Goal: Information Seeking & Learning: Learn about a topic

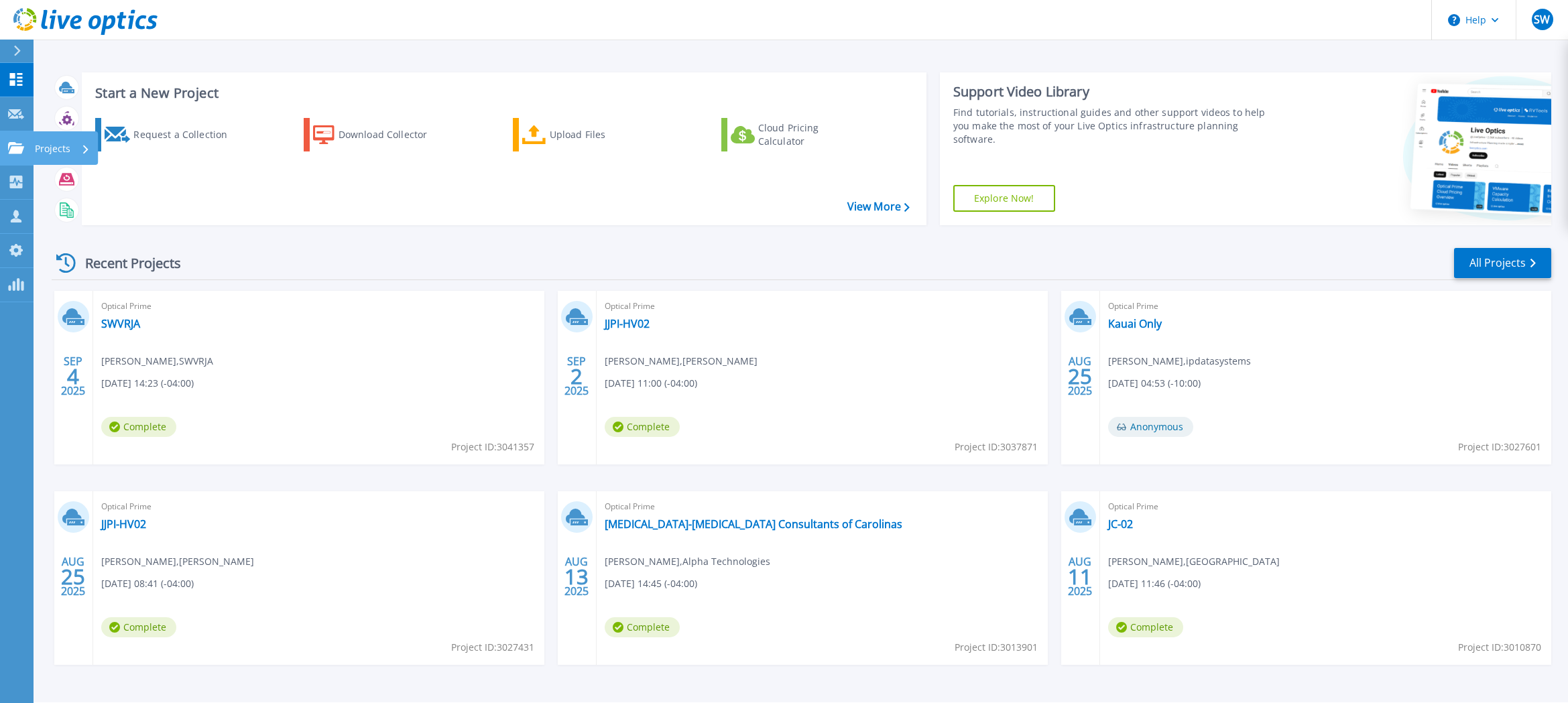
click at [10, 138] on link "Projects Projects" at bounding box center [17, 148] width 34 height 34
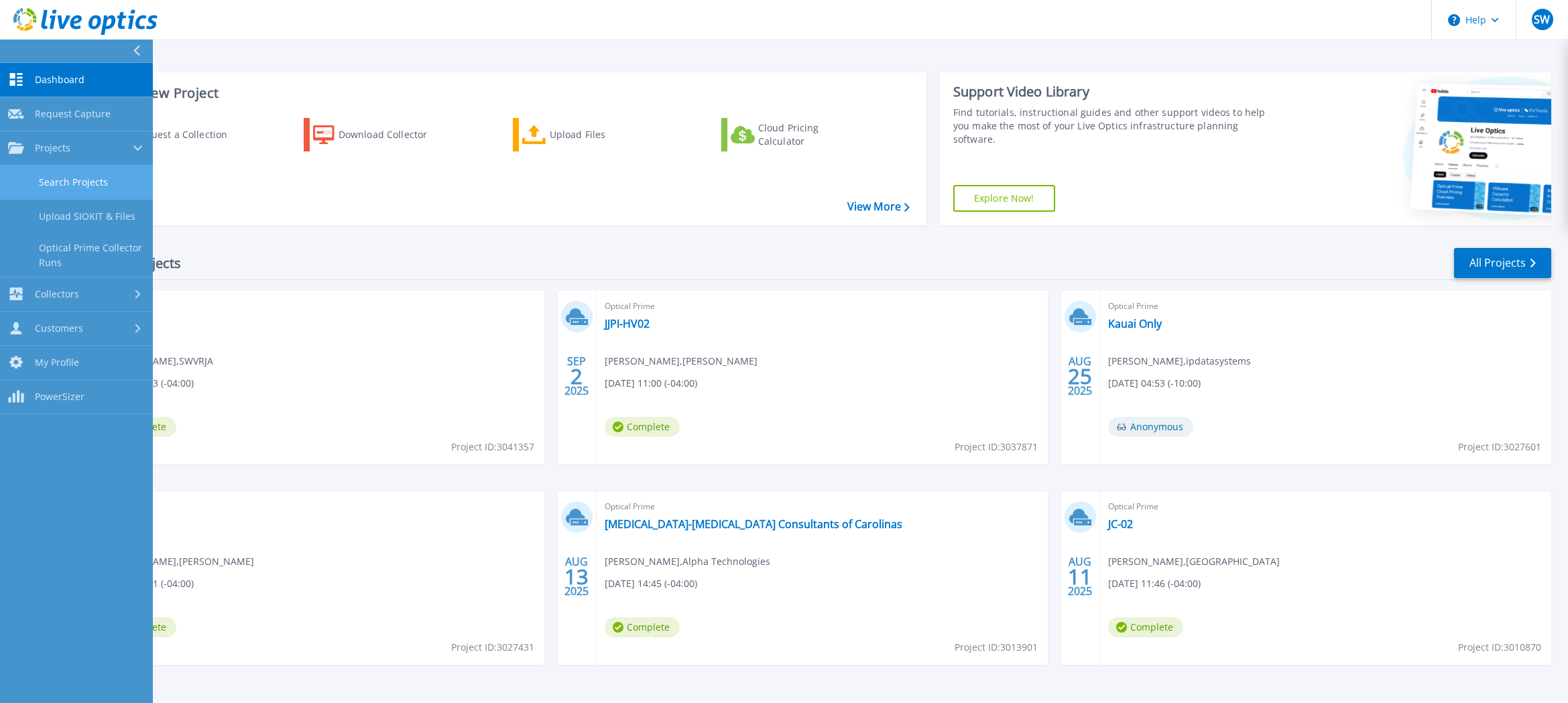
click at [57, 178] on link "Search Projects" at bounding box center [77, 182] width 153 height 34
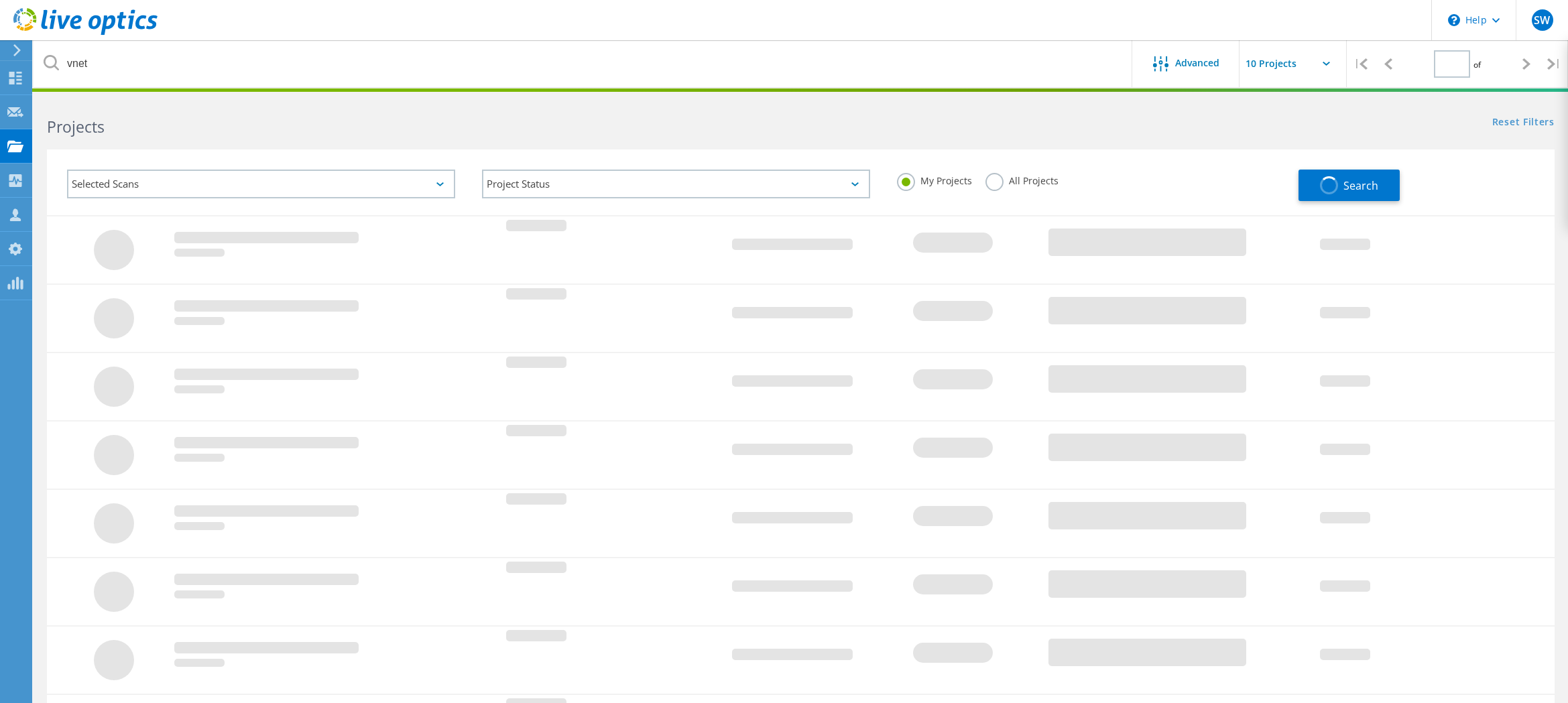
type input "1"
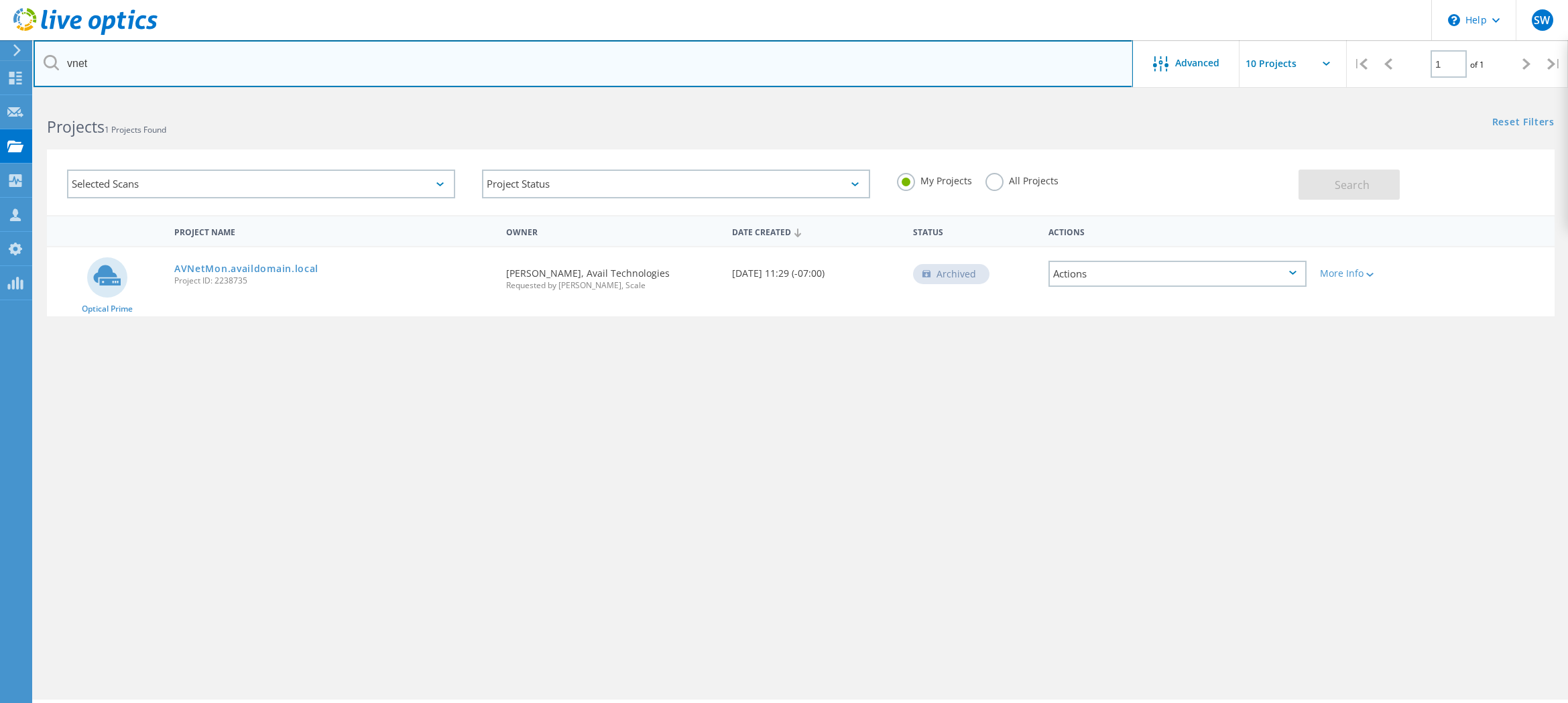
click at [302, 76] on input "vnet" at bounding box center [583, 63] width 1100 height 47
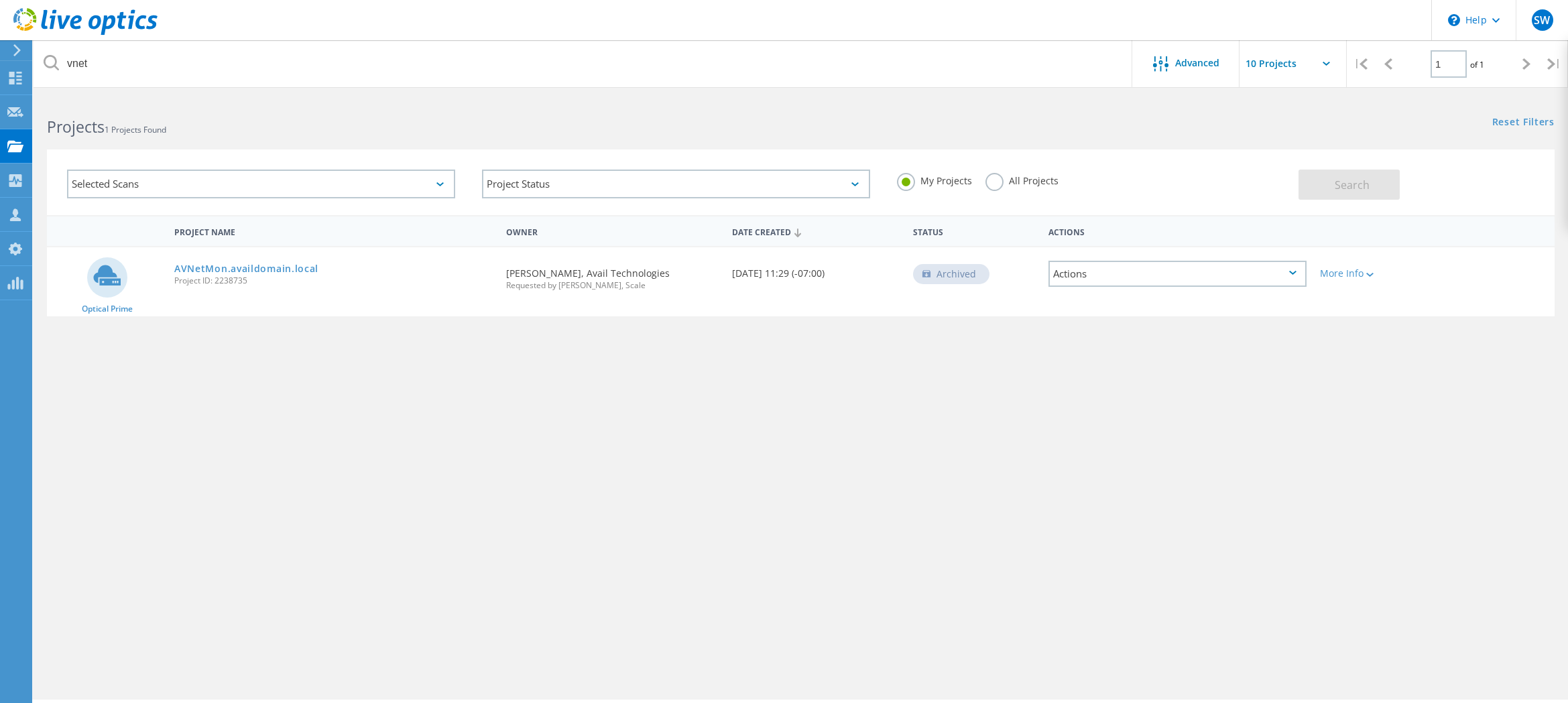
click at [1000, 189] on div "All Projects" at bounding box center [1022, 182] width 73 height 19
click at [999, 186] on label "All Projects" at bounding box center [1022, 179] width 73 height 13
click at [0, 0] on input "All Projects" at bounding box center [0, 0] width 0 height 0
drag, startPoint x: 1278, startPoint y: 191, endPoint x: 1291, endPoint y: 186, distance: 13.9
click at [1286, 187] on div "My Projects All Projects" at bounding box center [1091, 181] width 415 height 50
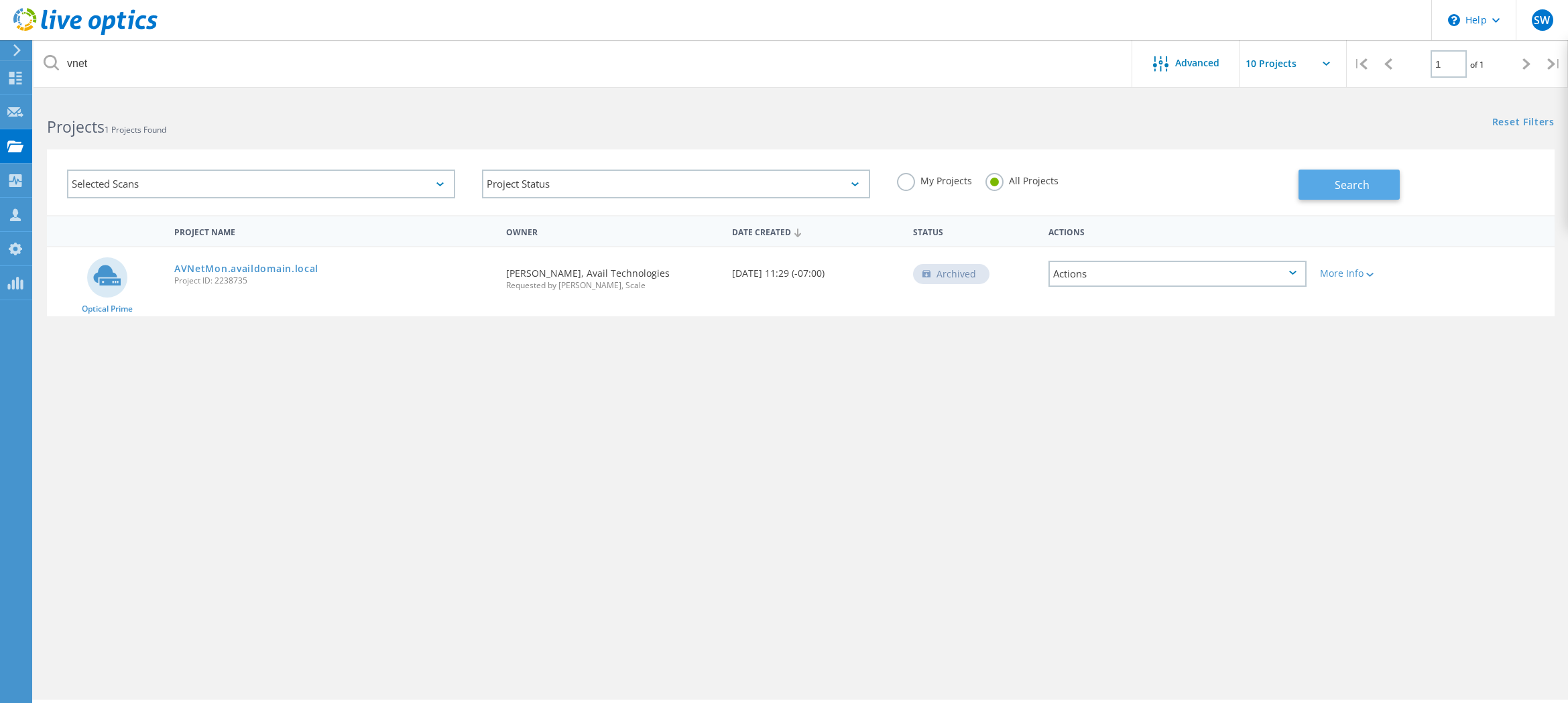
click at [1306, 187] on button "Search" at bounding box center [1349, 184] width 101 height 30
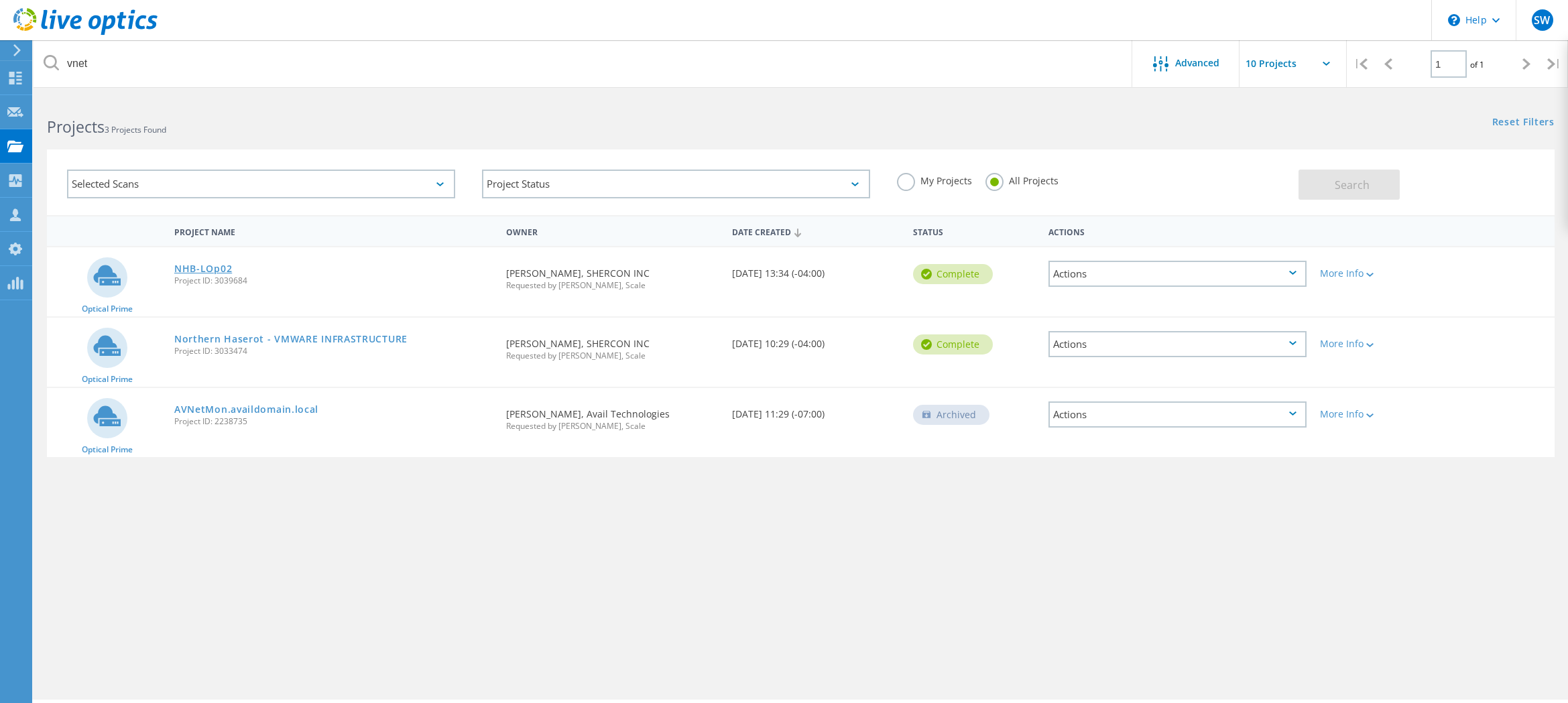
click at [209, 269] on link "NHB-LOp02" at bounding box center [203, 269] width 57 height 9
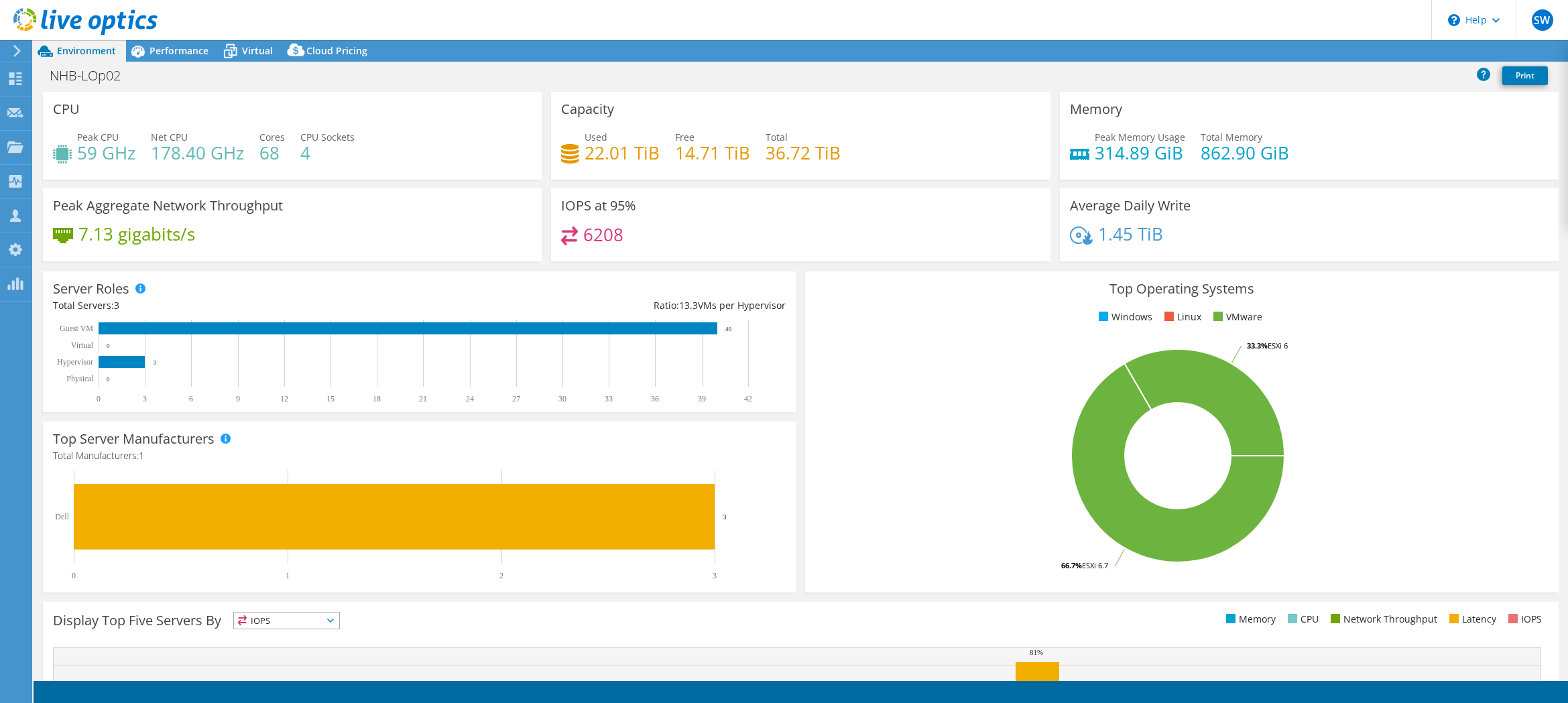
select select "USD"
click at [239, 54] on icon at bounding box center [230, 51] width 24 height 24
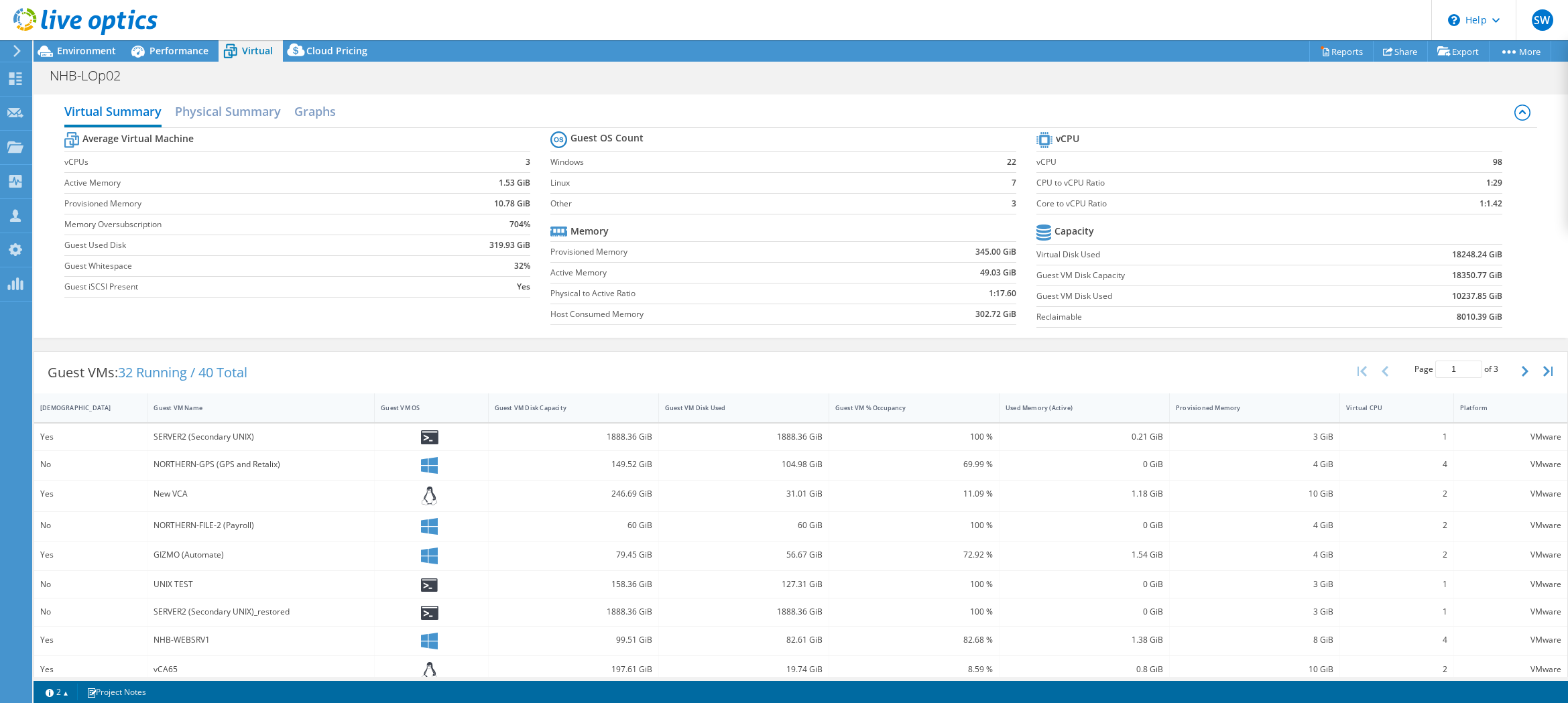
click at [170, 53] on span "Performance" at bounding box center [178, 50] width 59 height 13
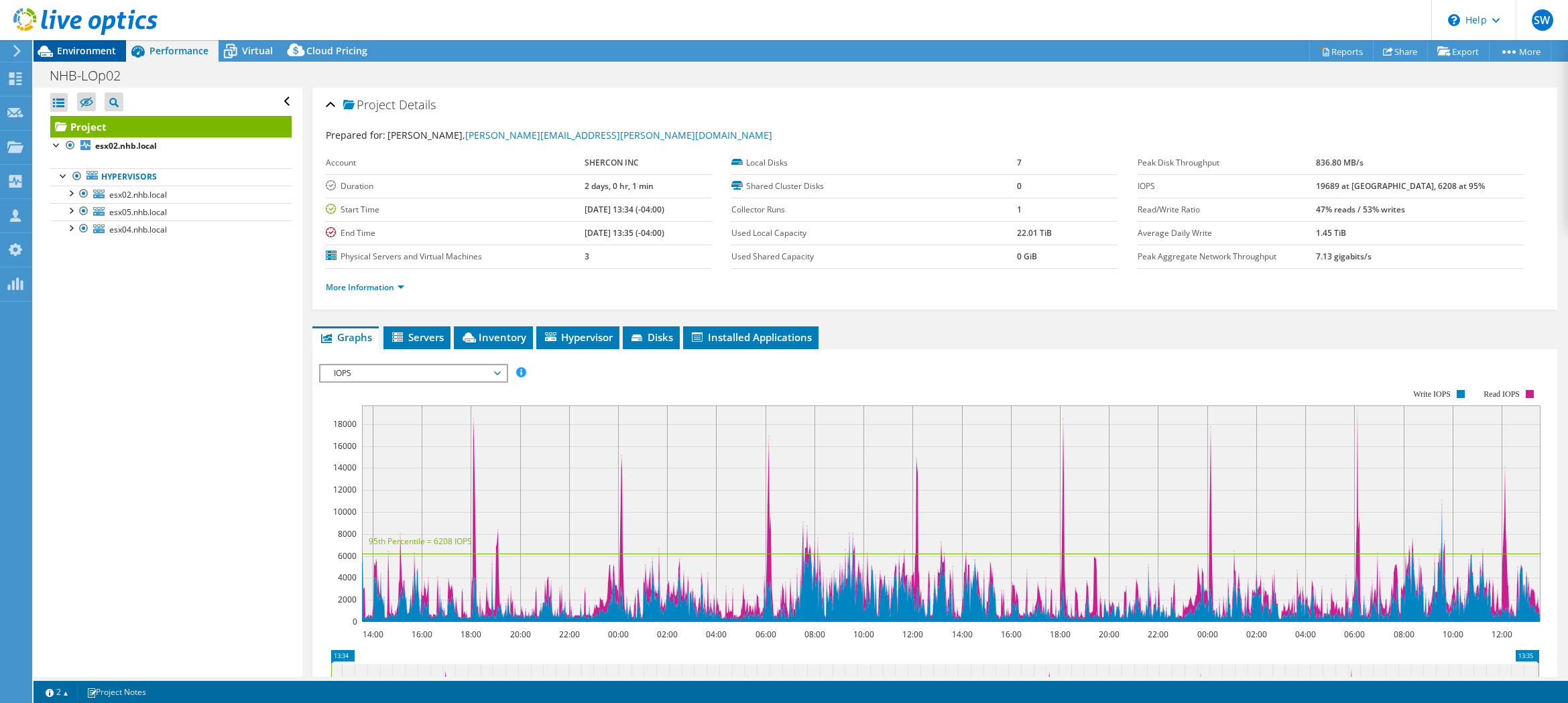
click at [78, 57] on div "Environment" at bounding box center [80, 51] width 93 height 21
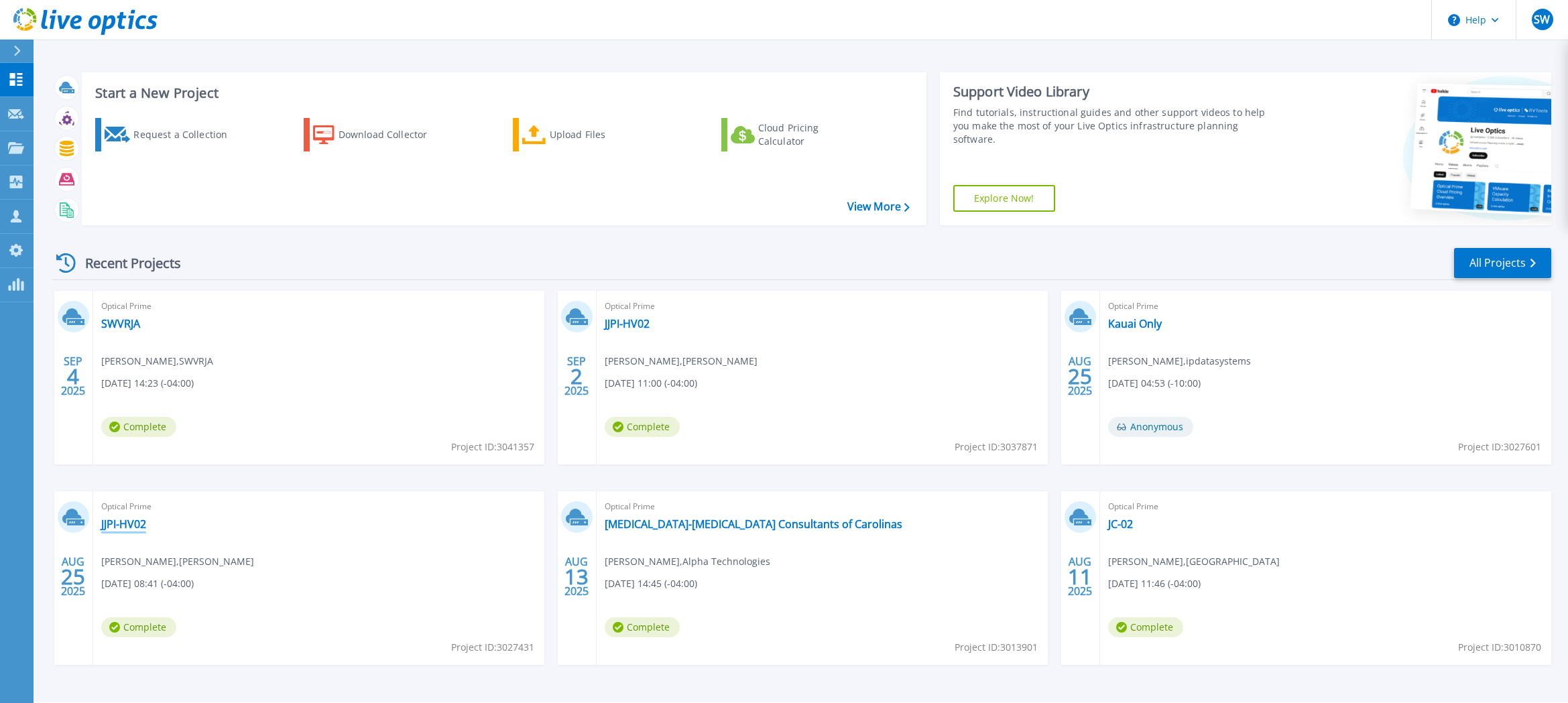
click at [135, 524] on link "JJPI-HV02" at bounding box center [123, 524] width 45 height 14
click at [614, 318] on link "JJPI-HV02" at bounding box center [627, 324] width 45 height 14
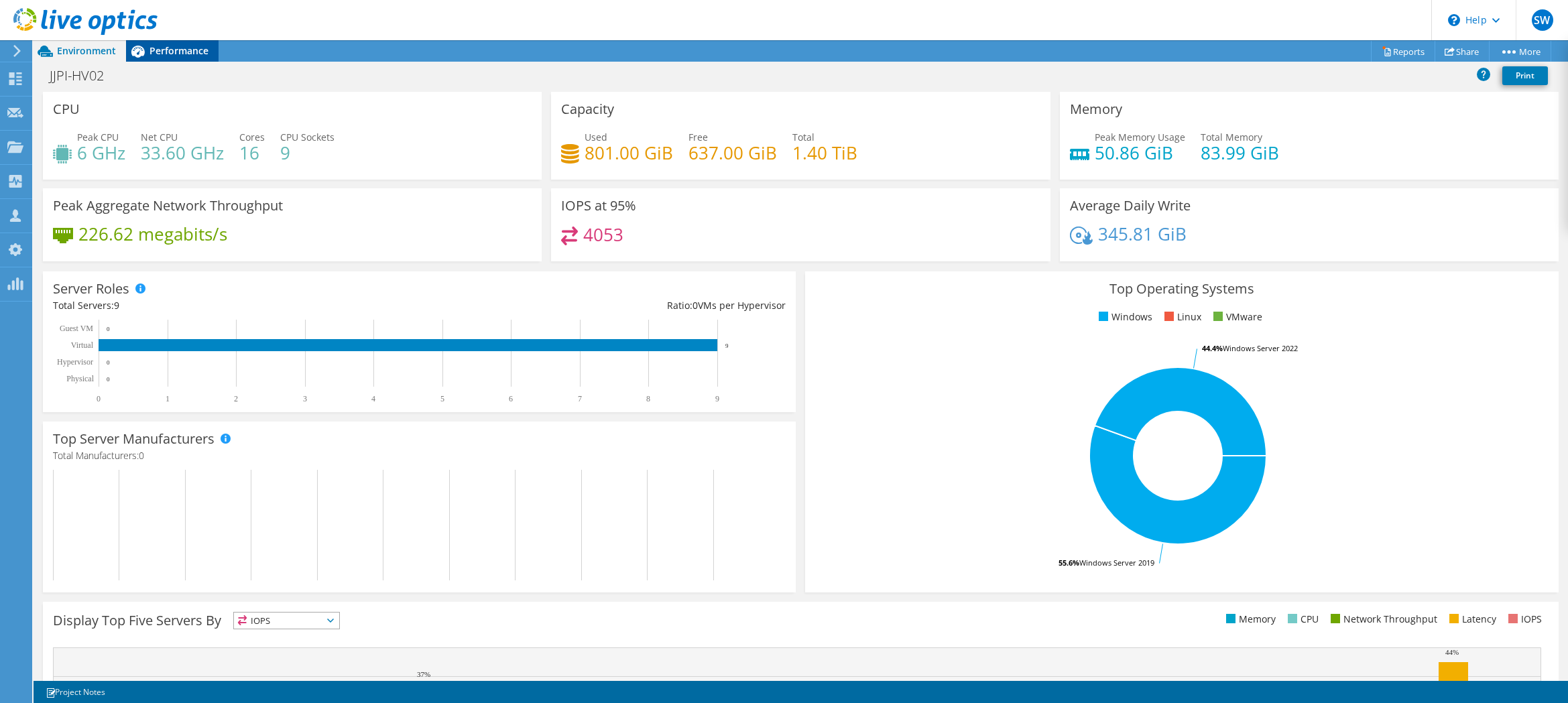
click at [161, 57] on div "Performance" at bounding box center [172, 51] width 93 height 21
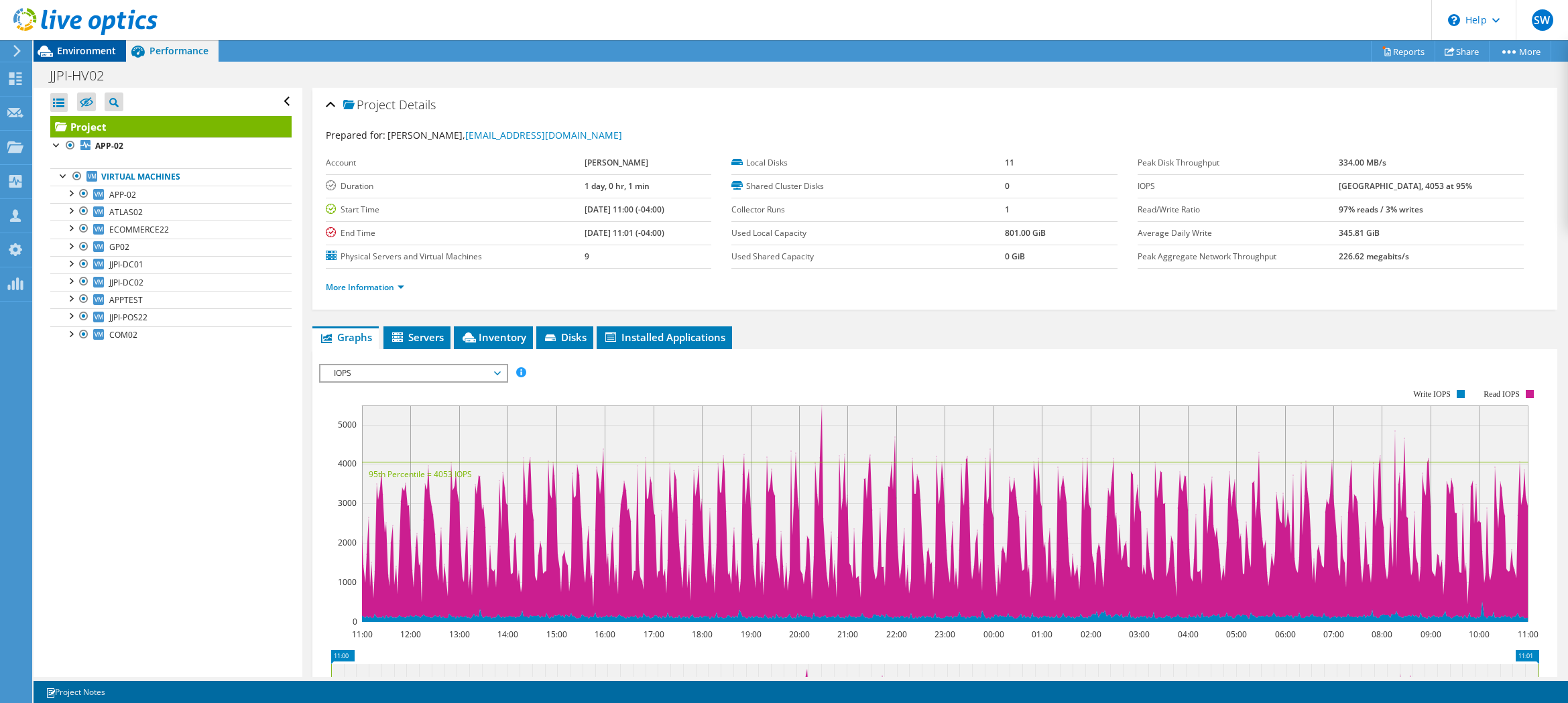
click at [97, 54] on span "Environment" at bounding box center [86, 50] width 59 height 13
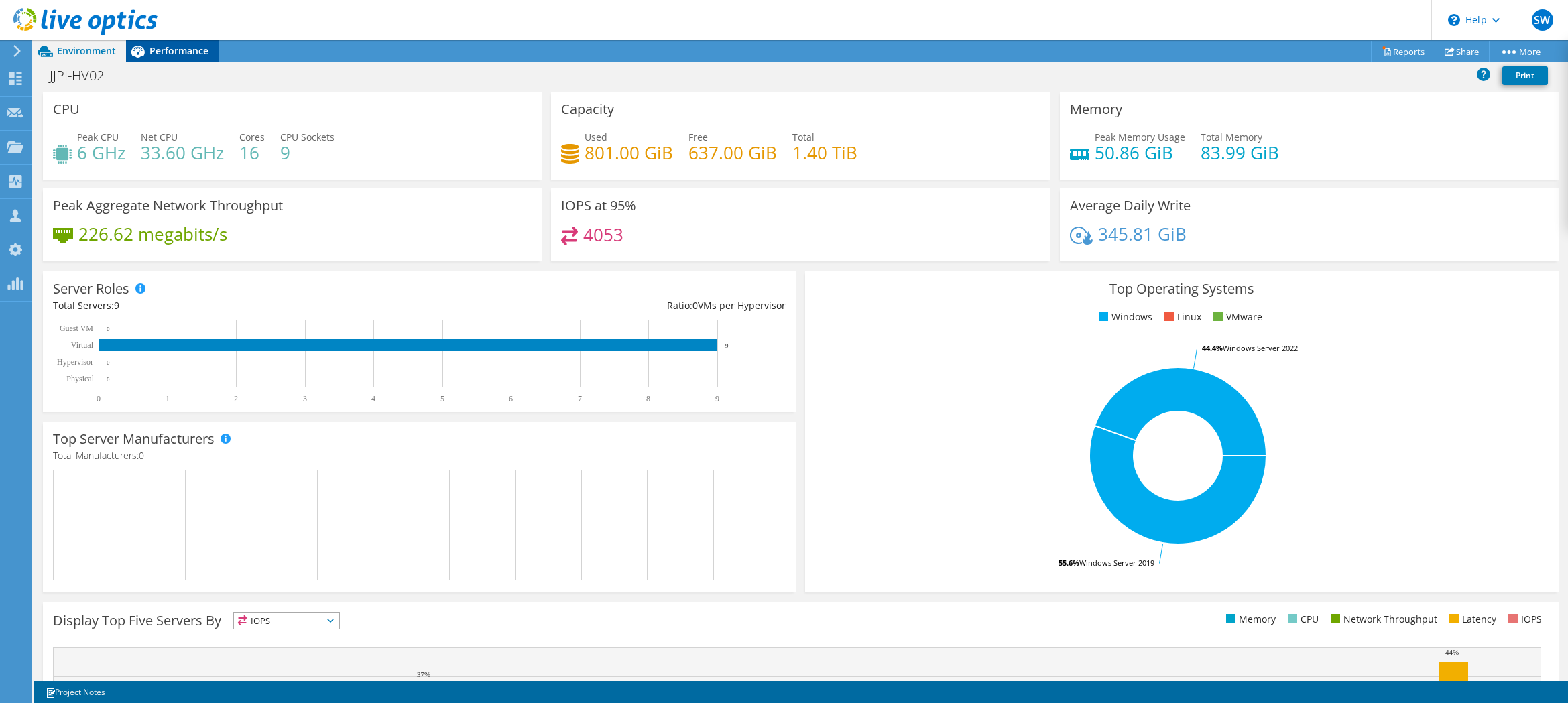
click at [174, 49] on span "Performance" at bounding box center [178, 50] width 59 height 13
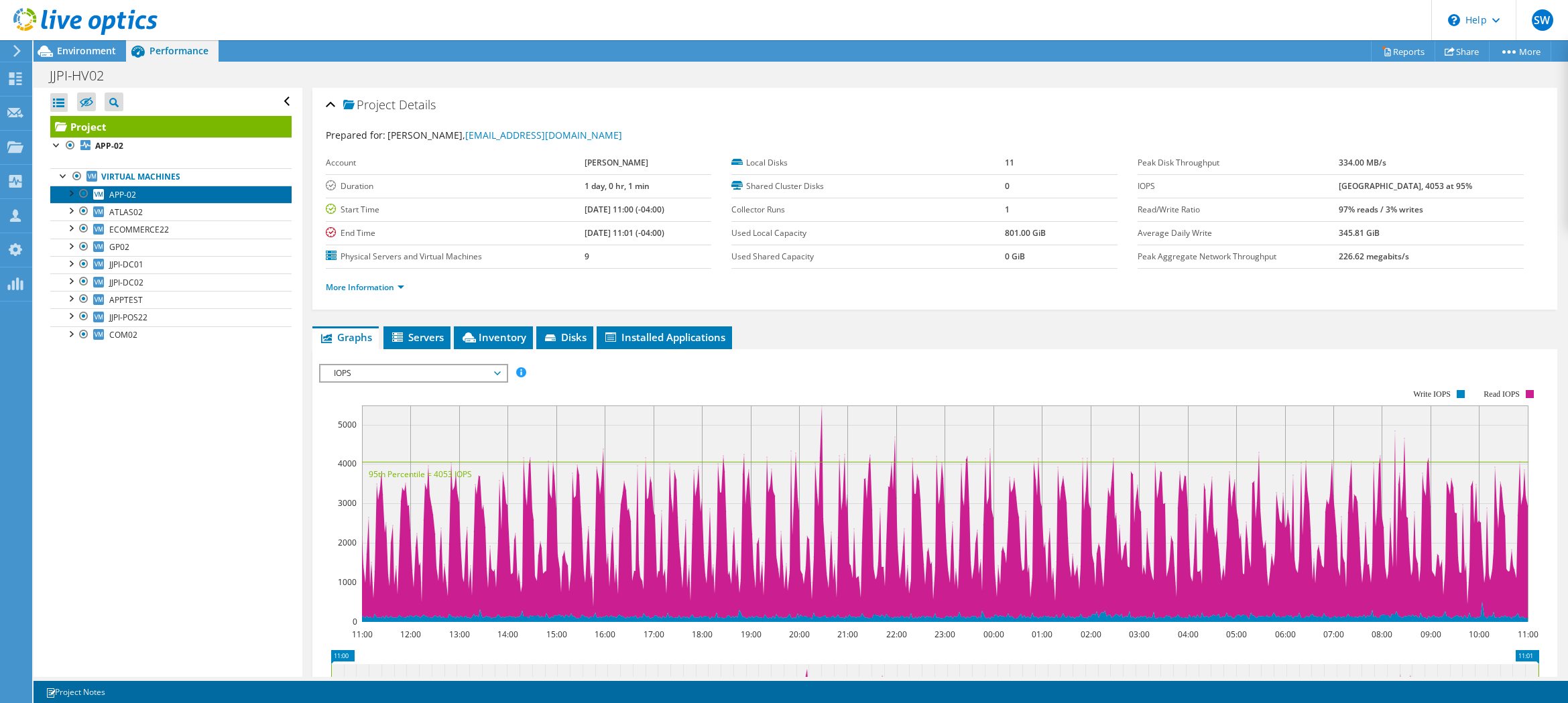
click at [142, 200] on link "APP-02" at bounding box center [171, 194] width 241 height 18
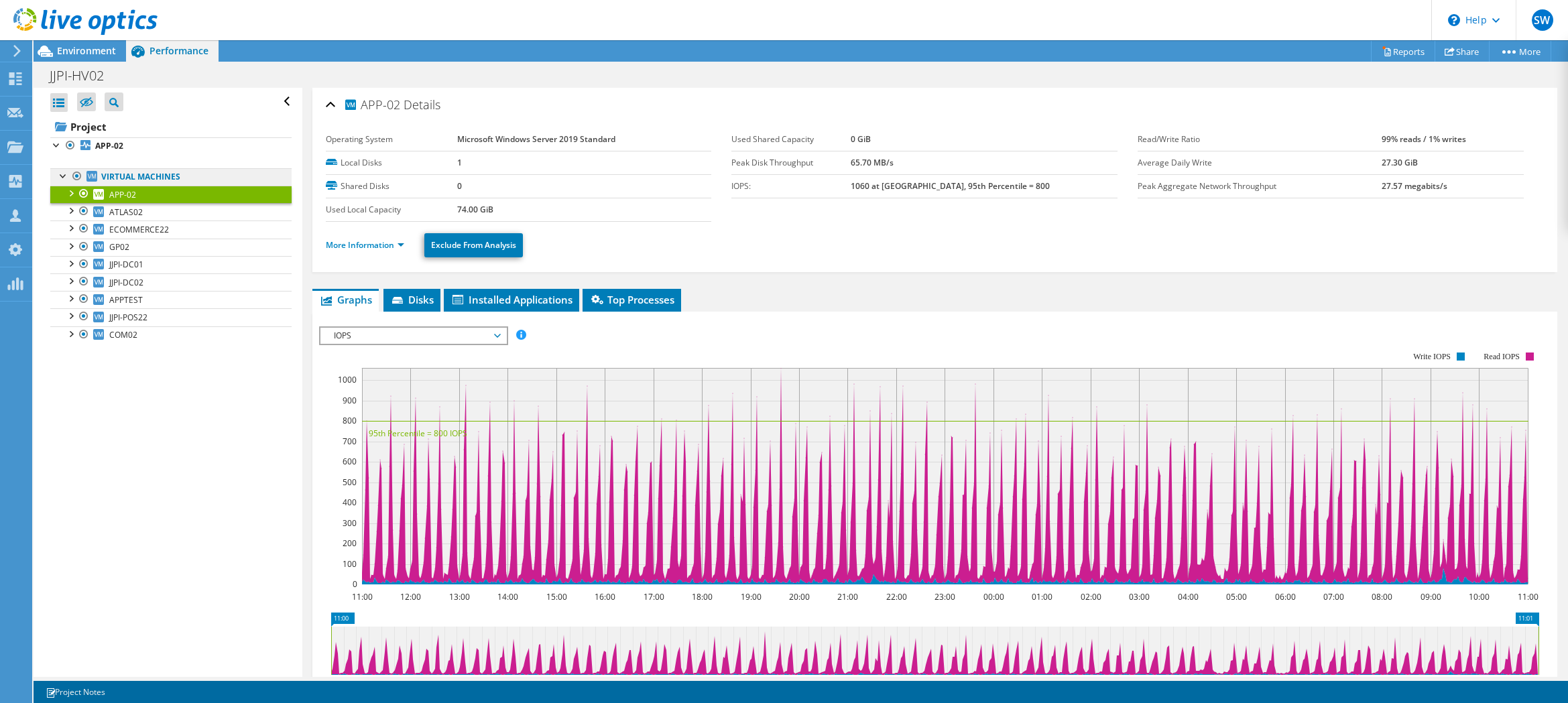
click at [122, 177] on link "Virtual Machines" at bounding box center [171, 177] width 241 height 18
click at [105, 145] on b "APP-02" at bounding box center [109, 145] width 28 height 11
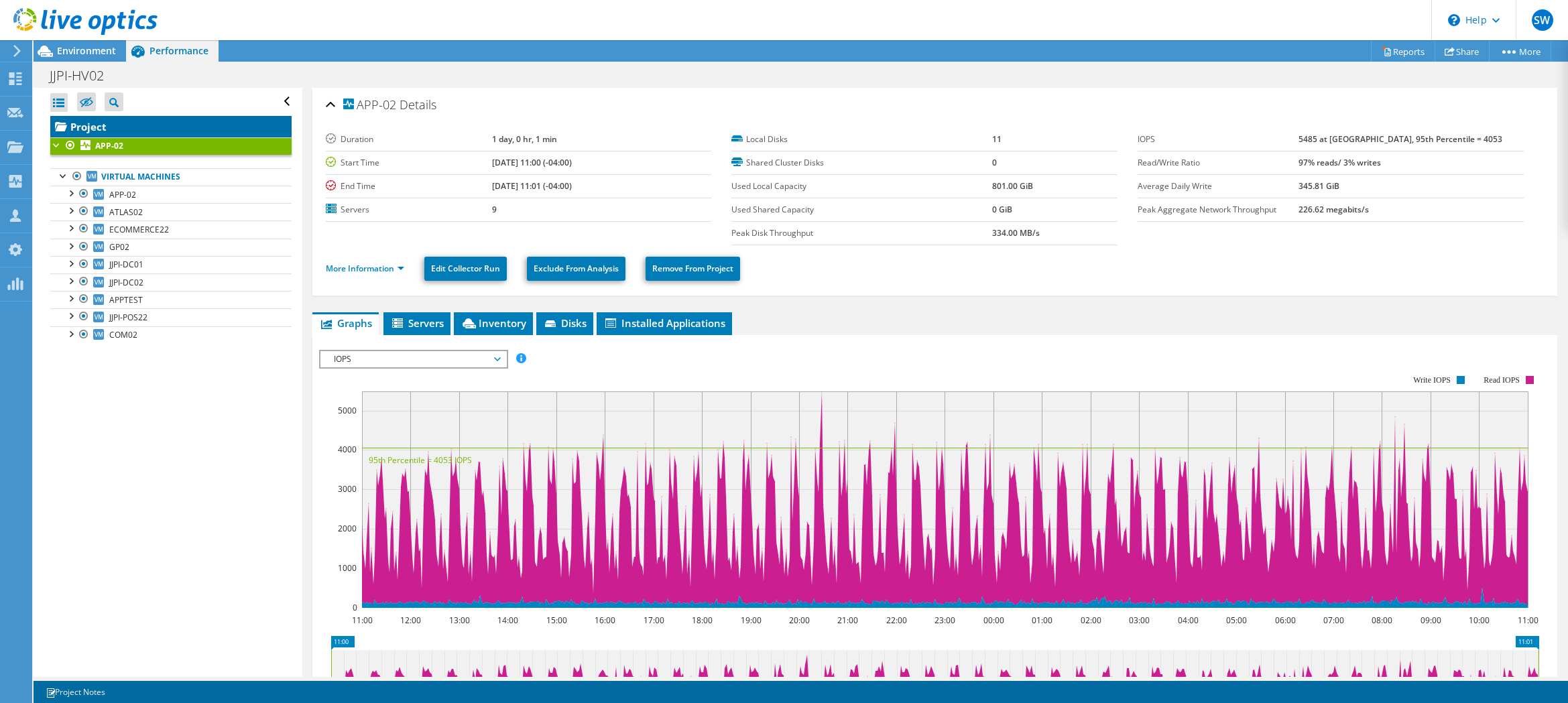
click at [100, 130] on link "Project" at bounding box center [171, 127] width 241 height 21
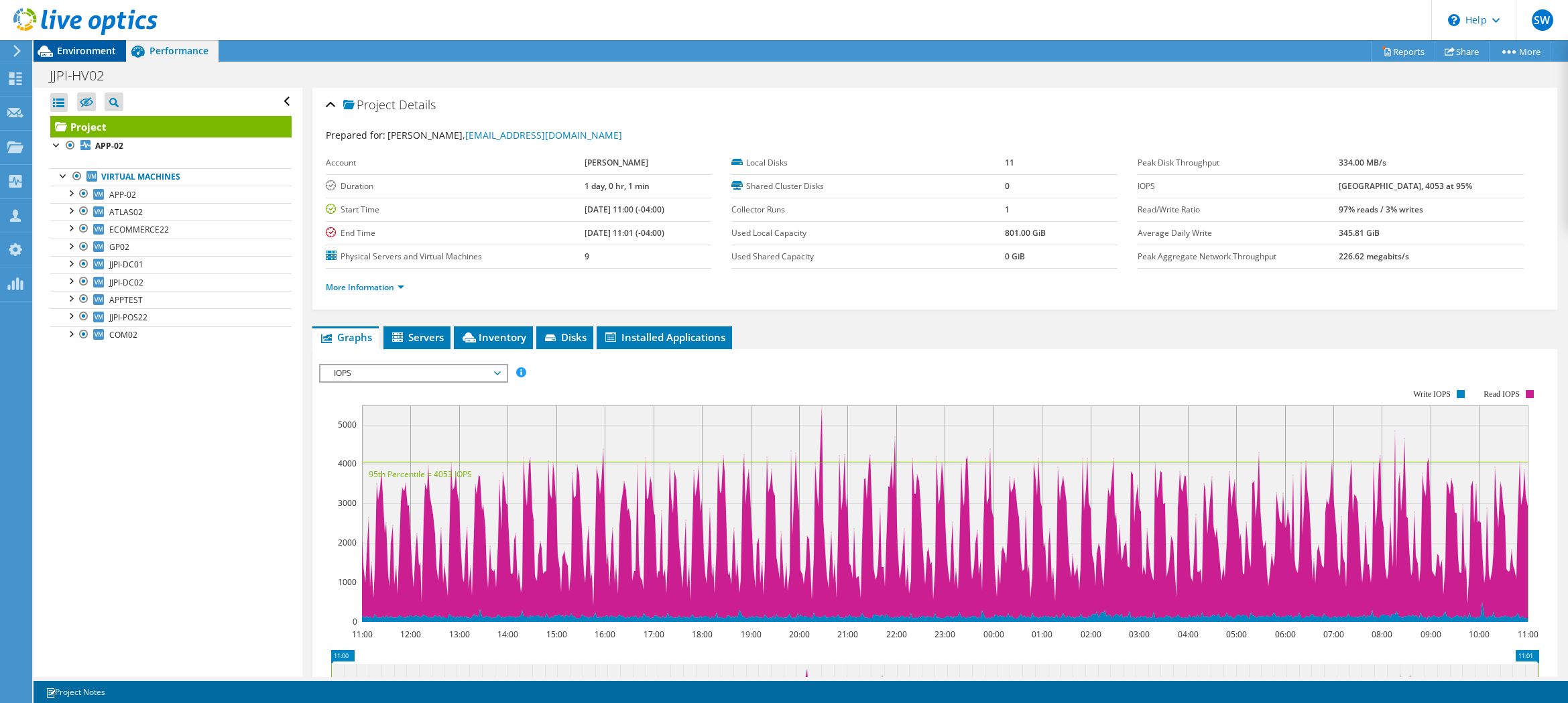
click at [88, 47] on span "Environment" at bounding box center [86, 50] width 59 height 13
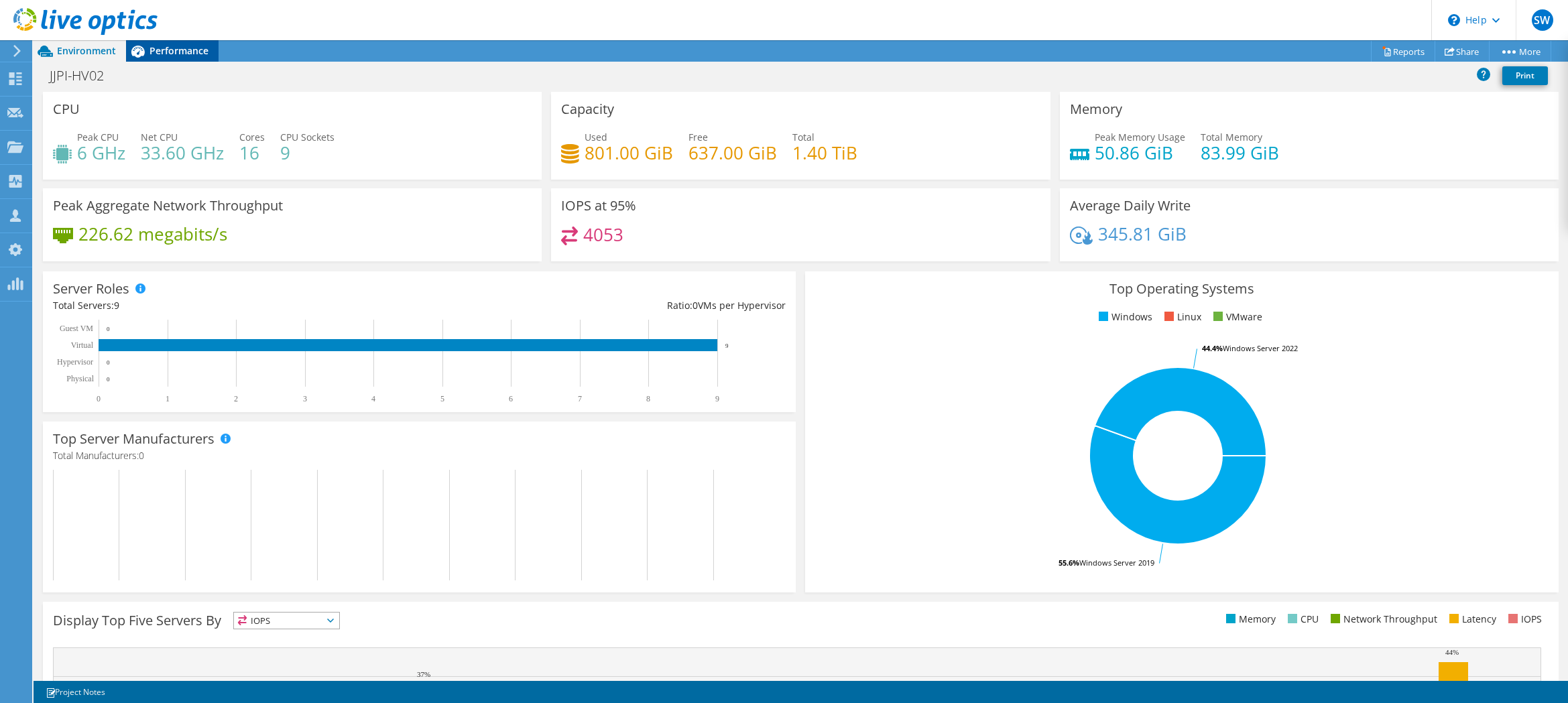
click at [161, 49] on span "Performance" at bounding box center [178, 50] width 59 height 13
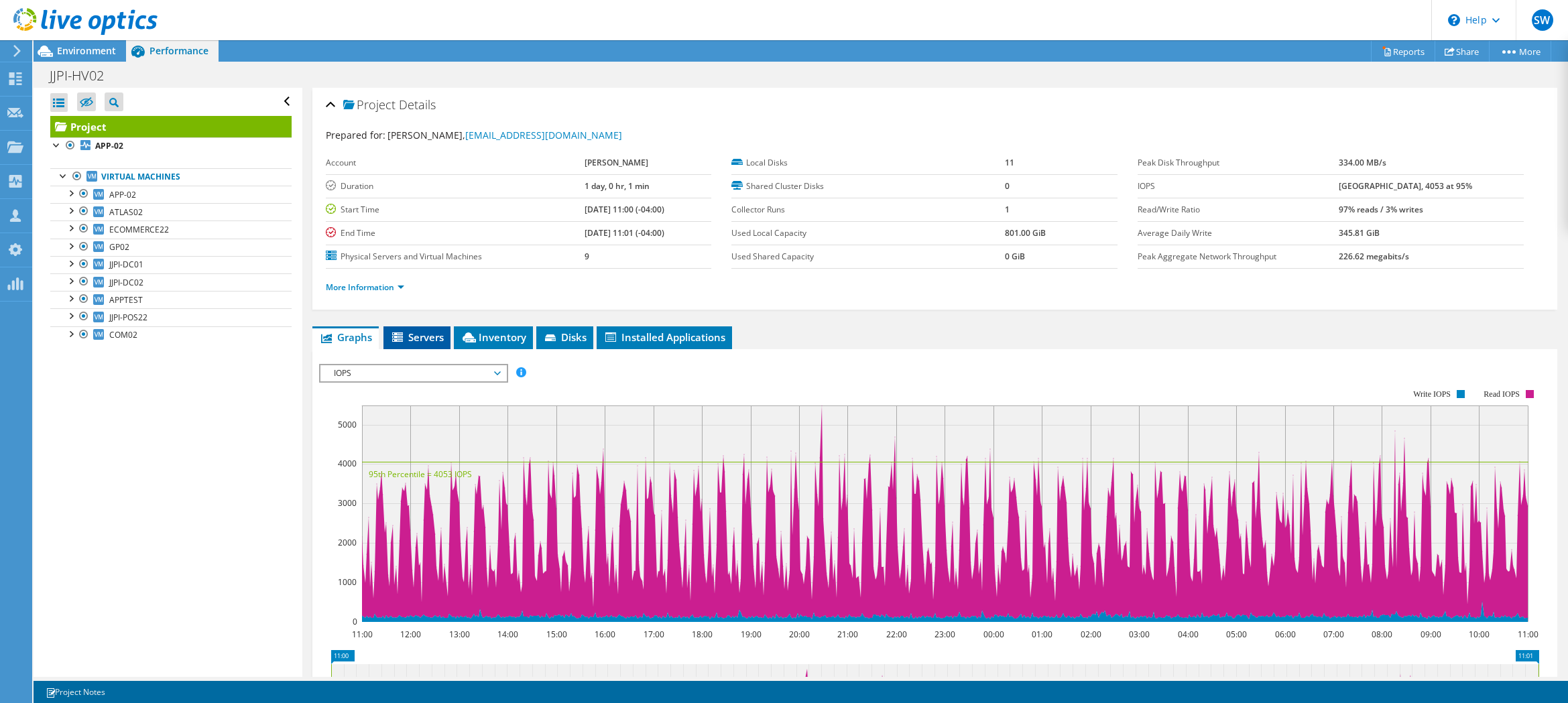
click at [391, 337] on span "Servers" at bounding box center [417, 337] width 54 height 14
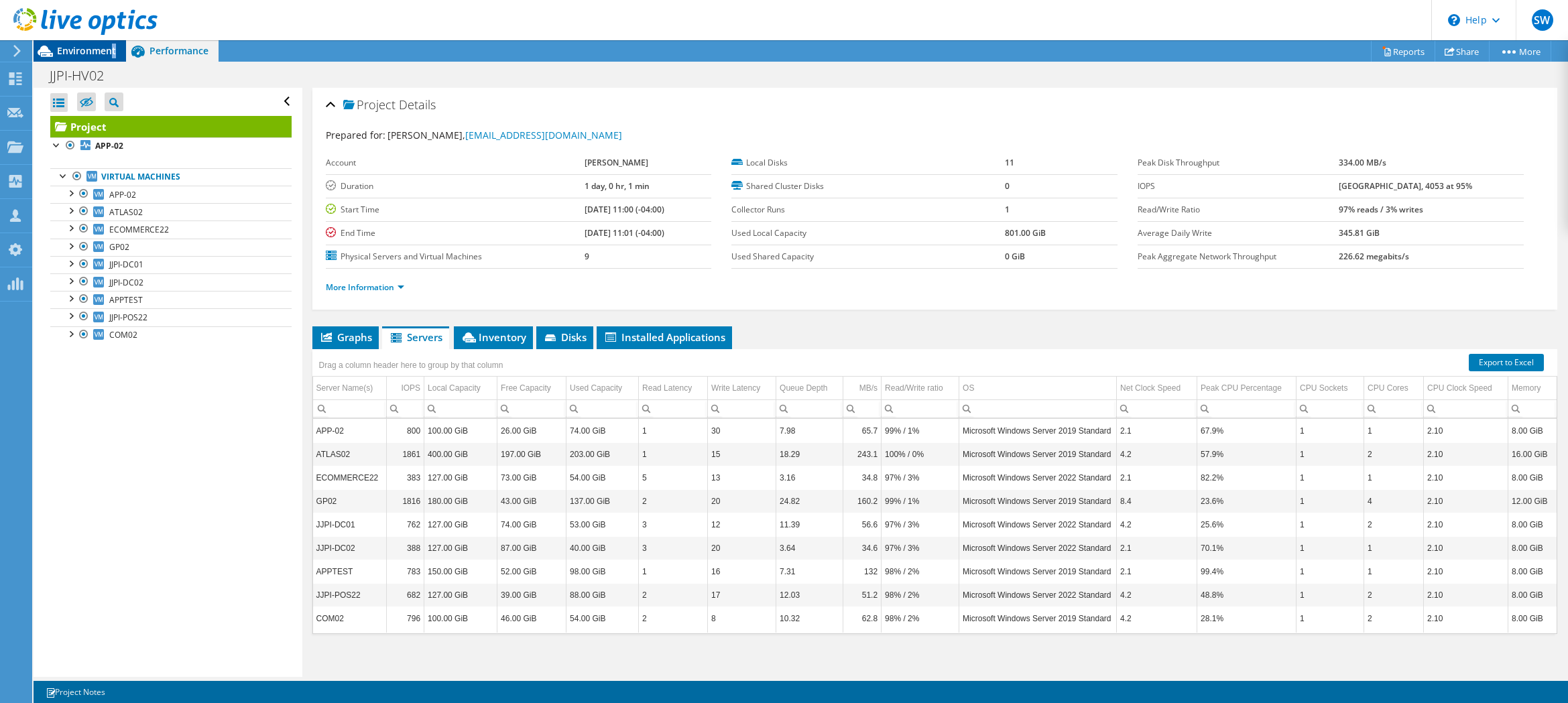
click at [111, 58] on div "Environment" at bounding box center [80, 51] width 93 height 21
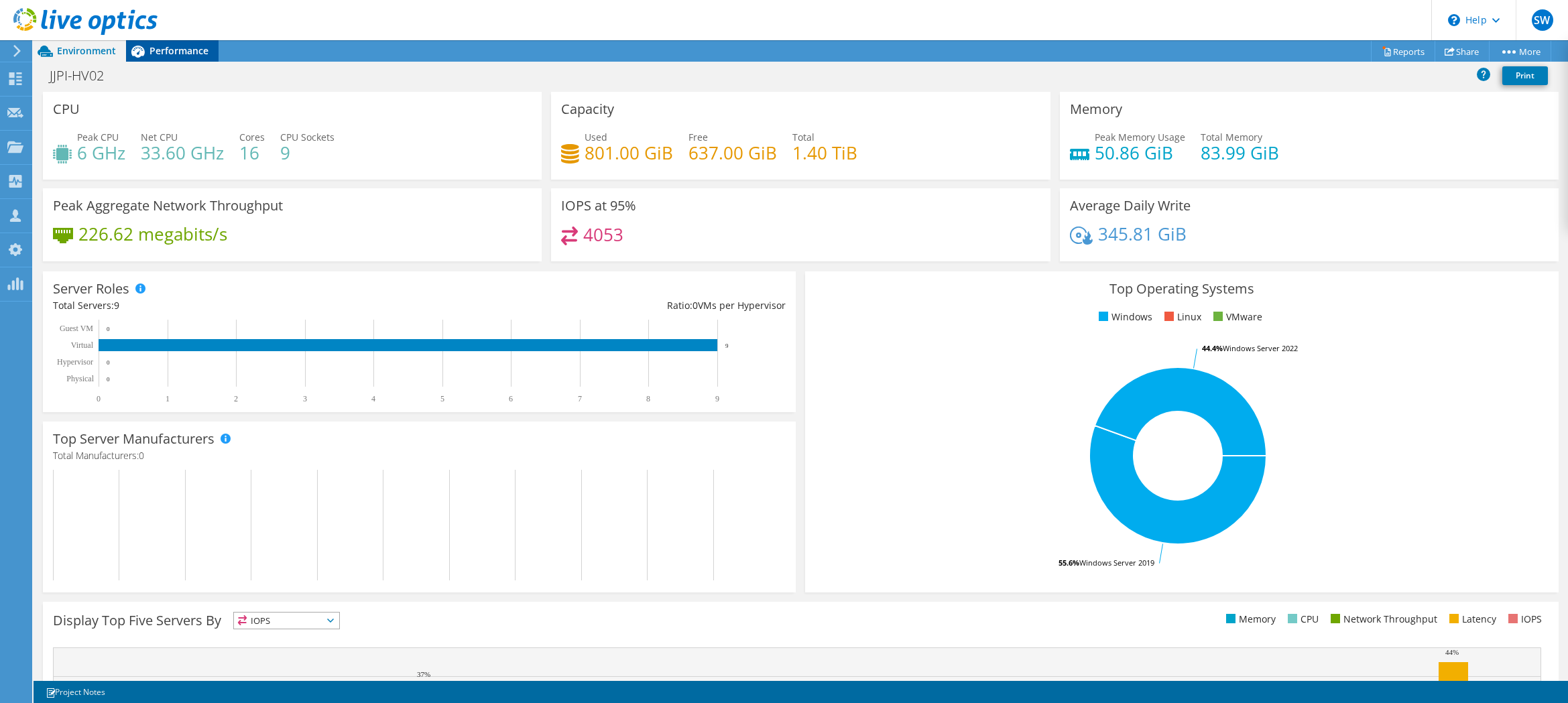
click at [194, 47] on span "Performance" at bounding box center [178, 50] width 59 height 13
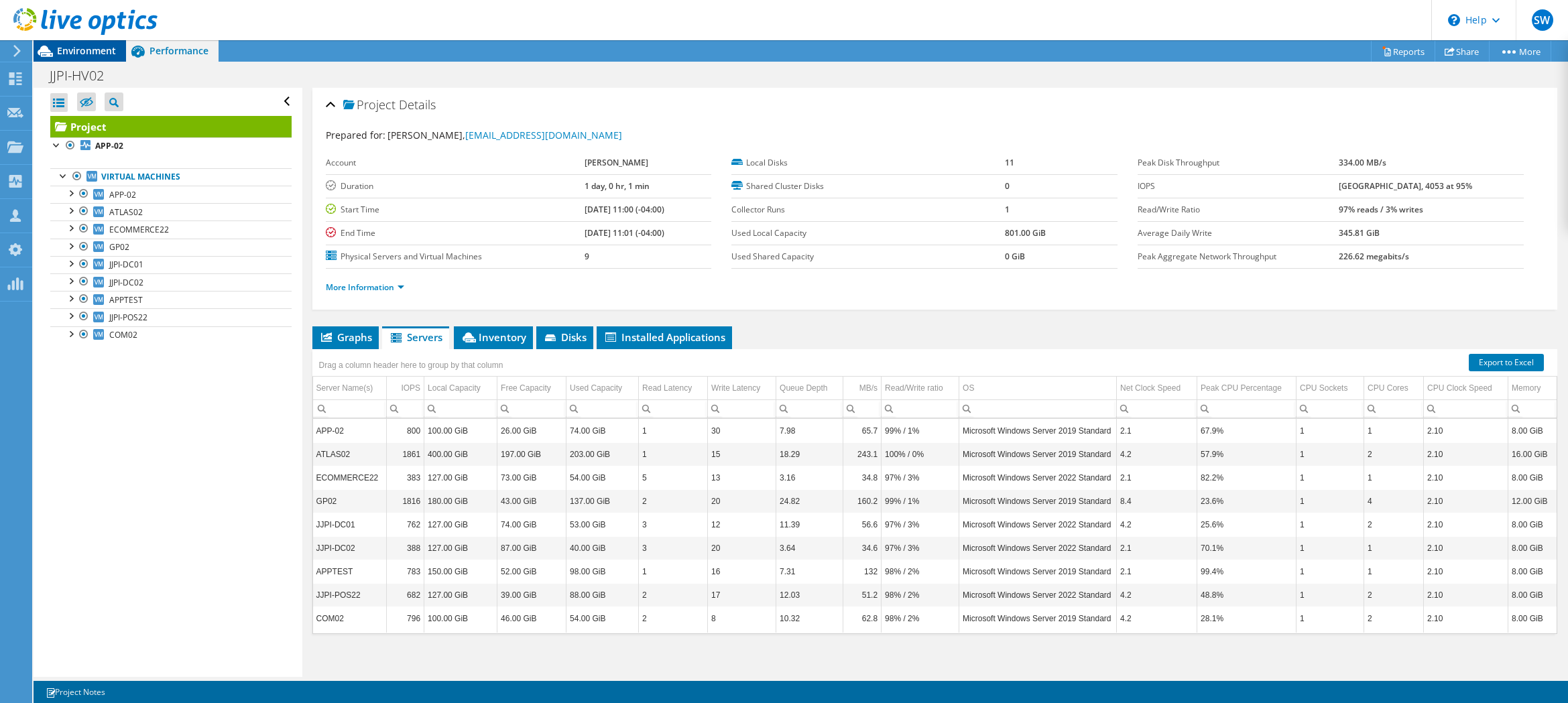
click at [105, 53] on span "Environment" at bounding box center [86, 50] width 59 height 13
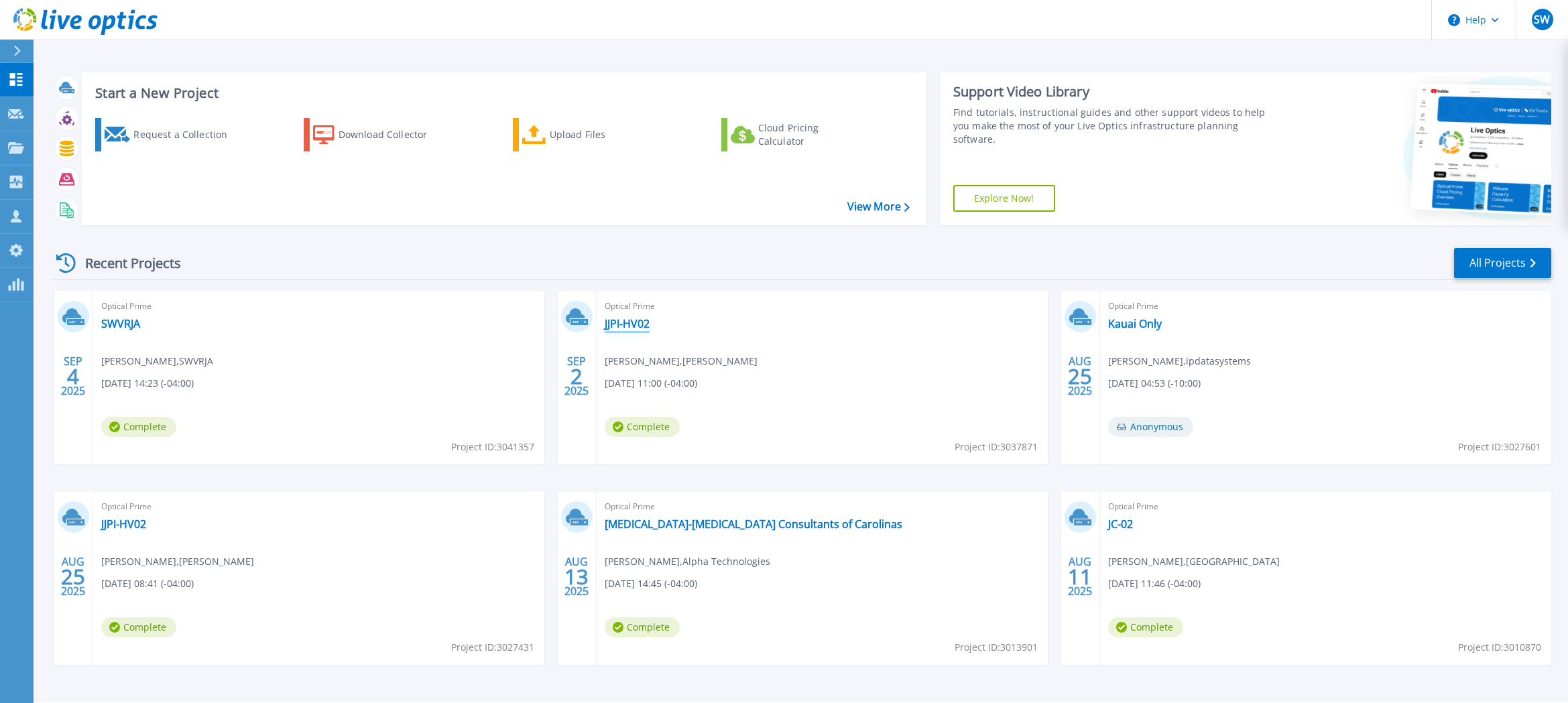
click at [641, 327] on link "JJPI-HV02" at bounding box center [627, 324] width 45 height 14
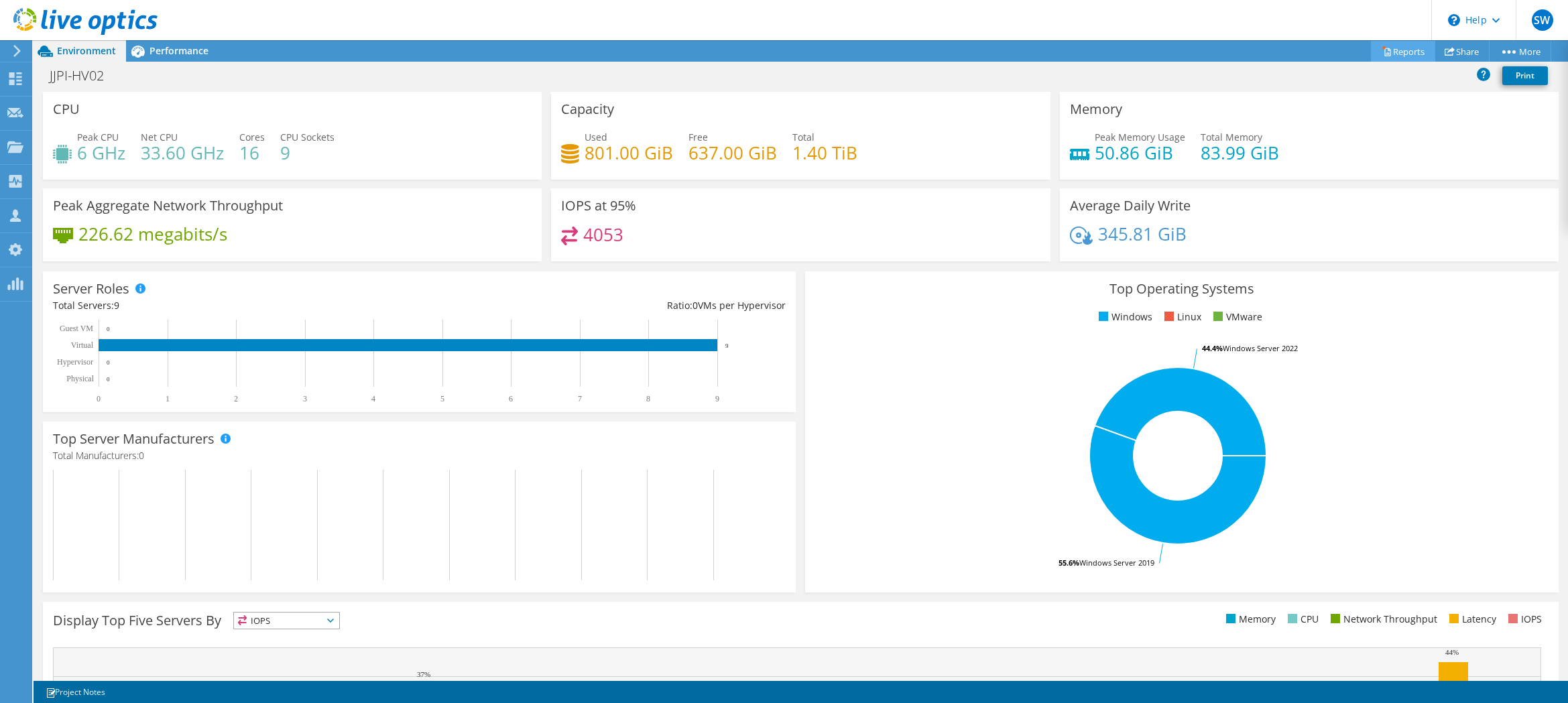
click at [1394, 52] on link "Reports" at bounding box center [1403, 50] width 64 height 21
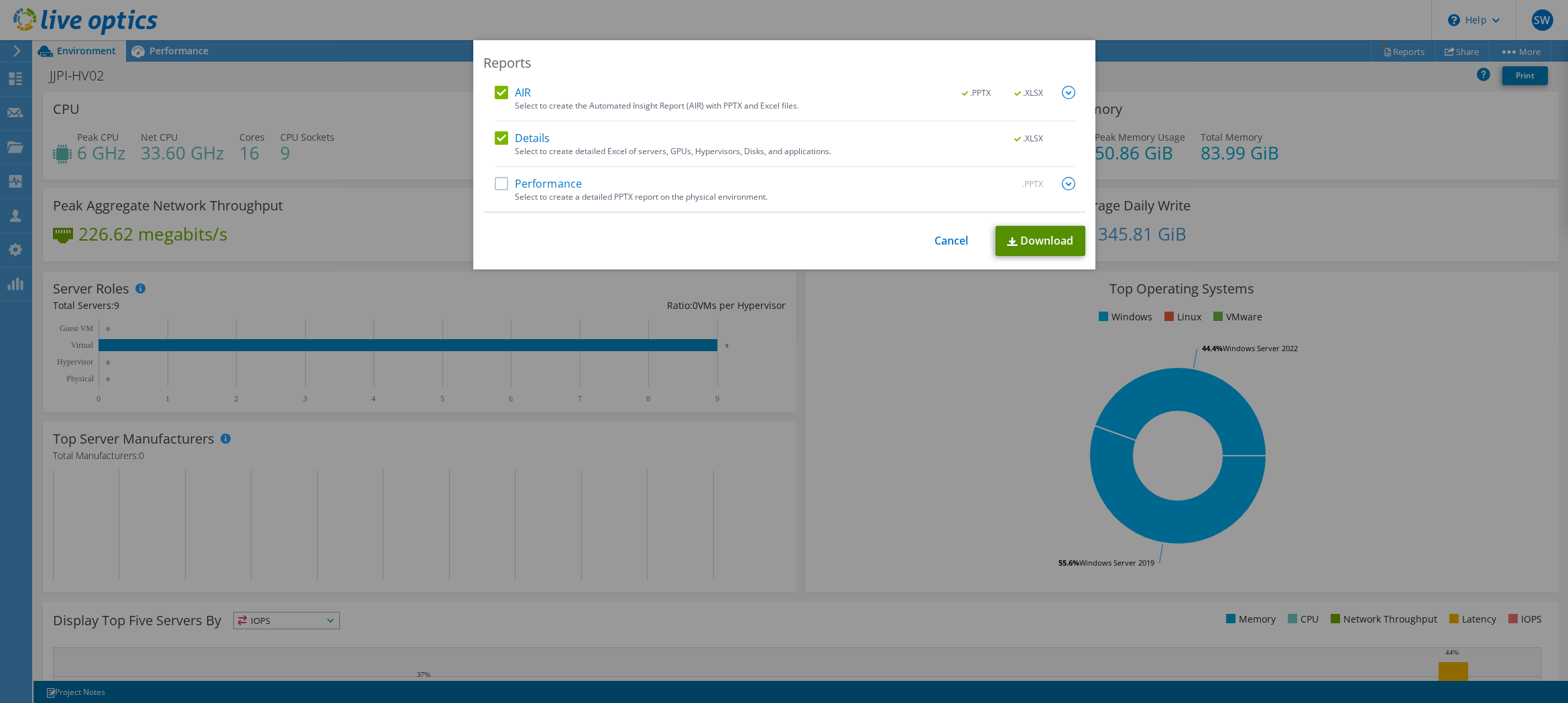
click at [1046, 242] on link "Download" at bounding box center [1040, 240] width 90 height 30
click at [961, 239] on link "Cancel" at bounding box center [951, 241] width 34 height 13
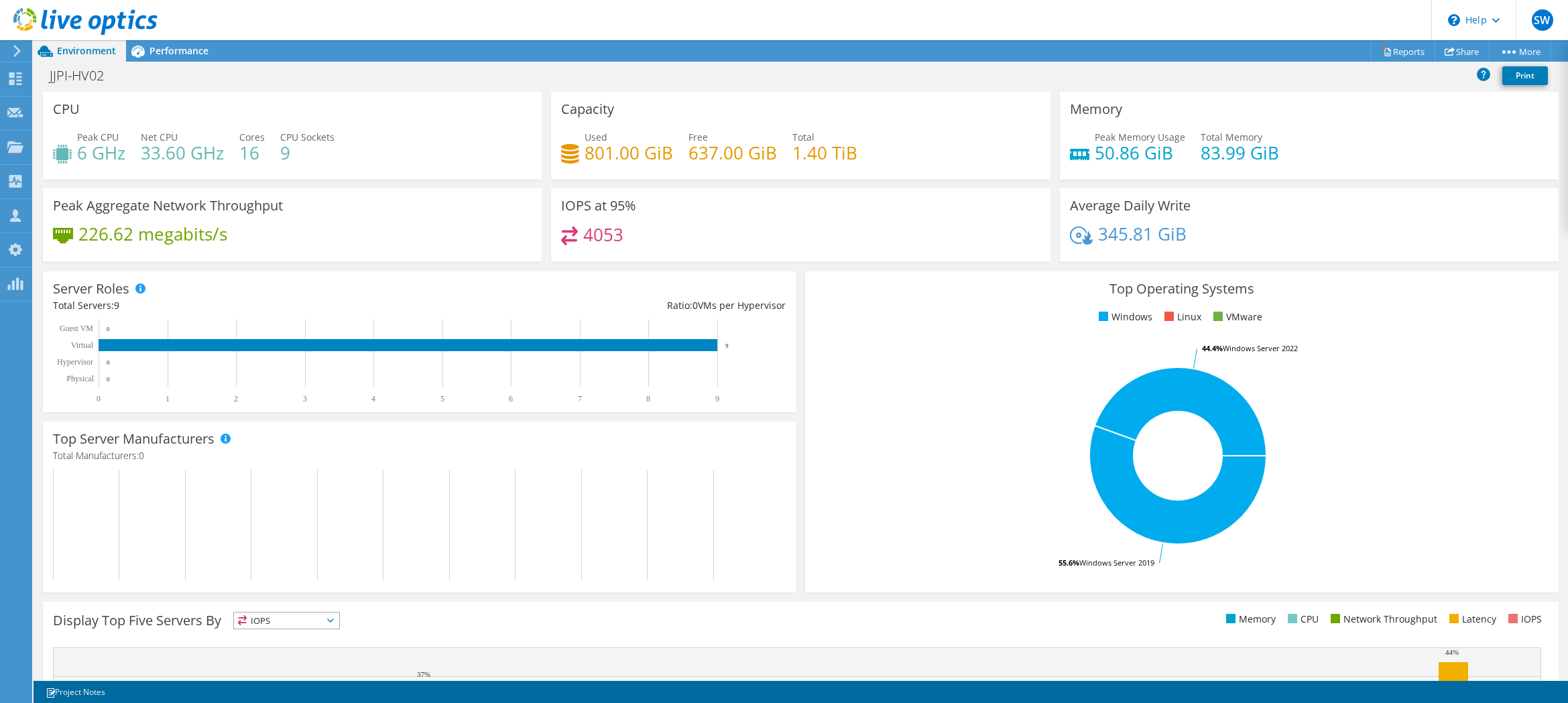
click at [192, 47] on span "Performance" at bounding box center [178, 50] width 59 height 13
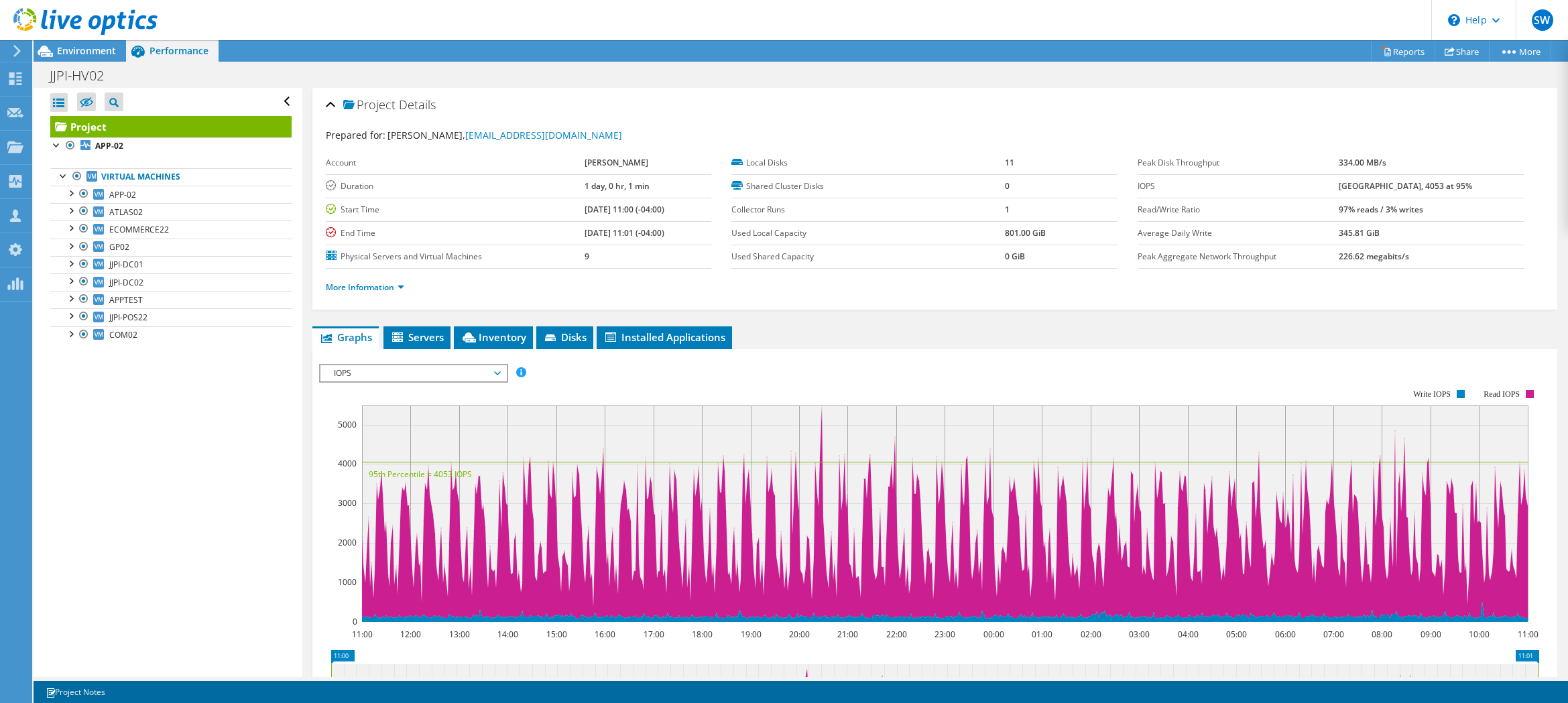
click at [386, 366] on span "IOPS" at bounding box center [413, 373] width 172 height 16
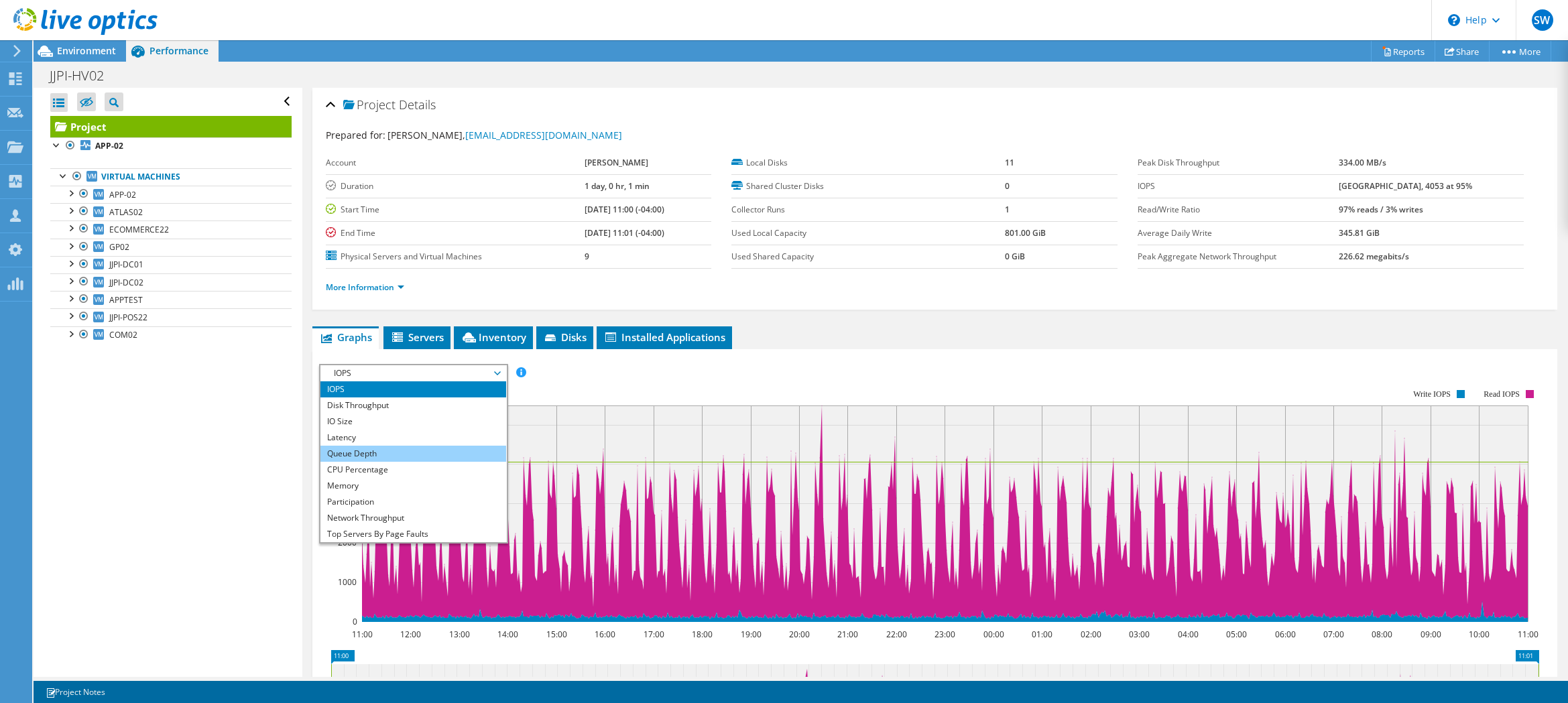
scroll to position [48, 0]
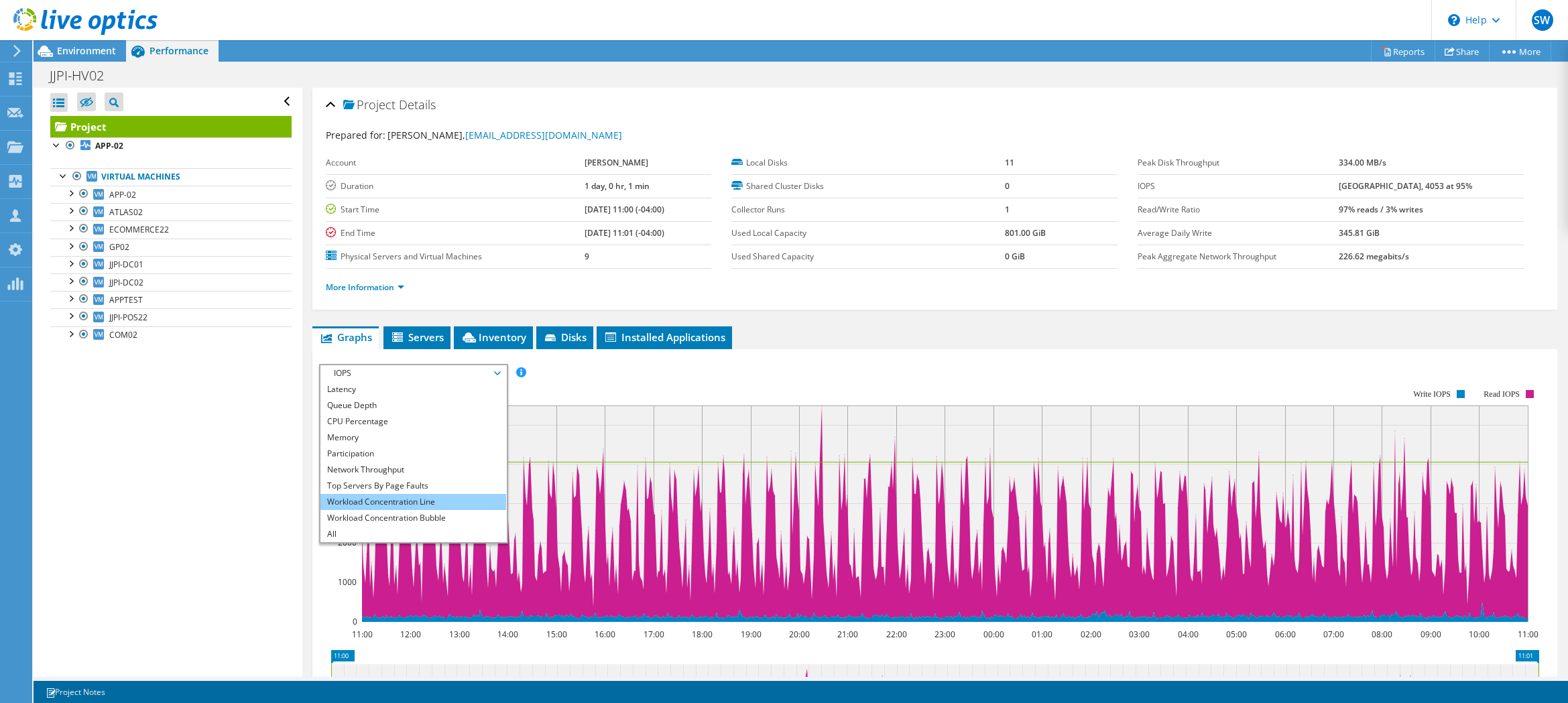
click at [370, 498] on li "Workload Concentration Line" at bounding box center [413, 502] width 186 height 16
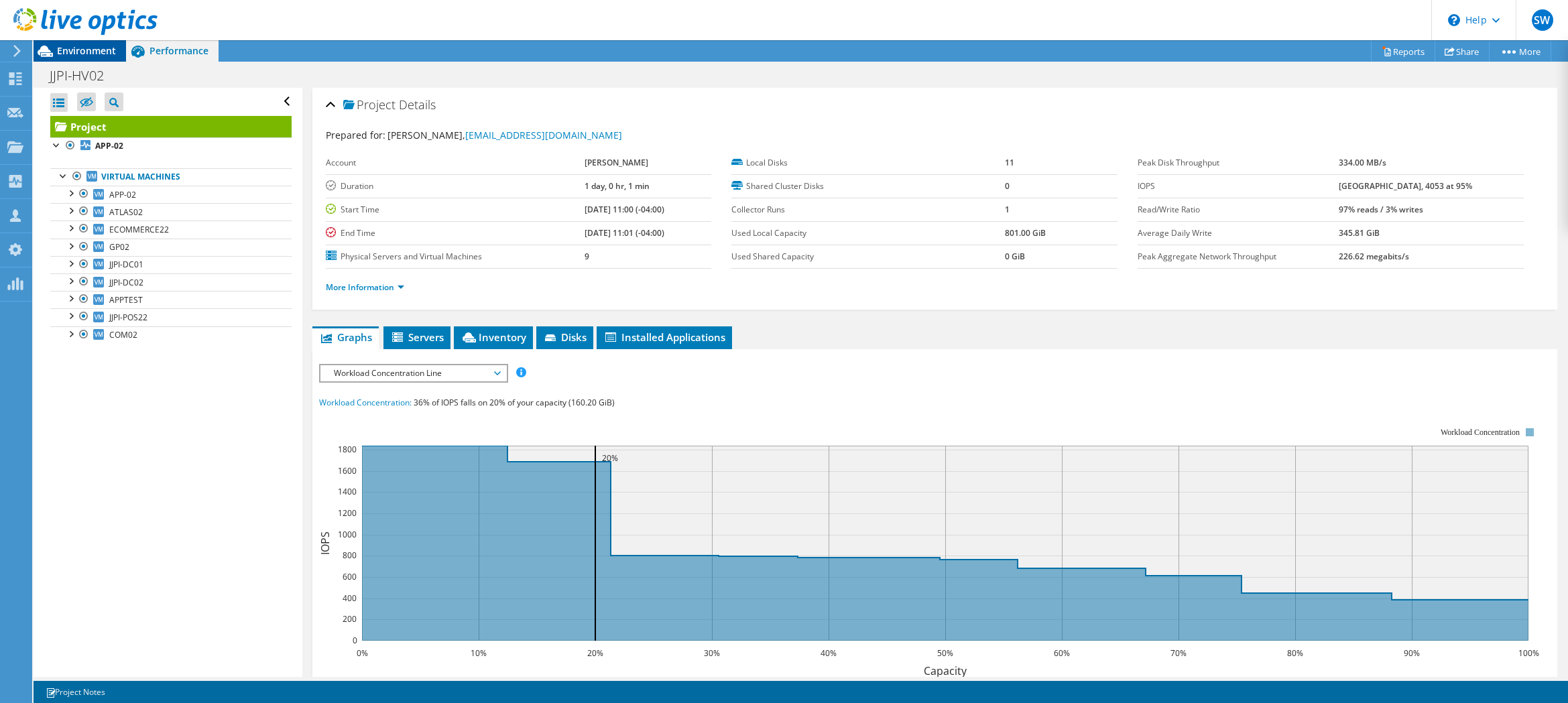
click at [94, 49] on span "Environment" at bounding box center [86, 50] width 59 height 13
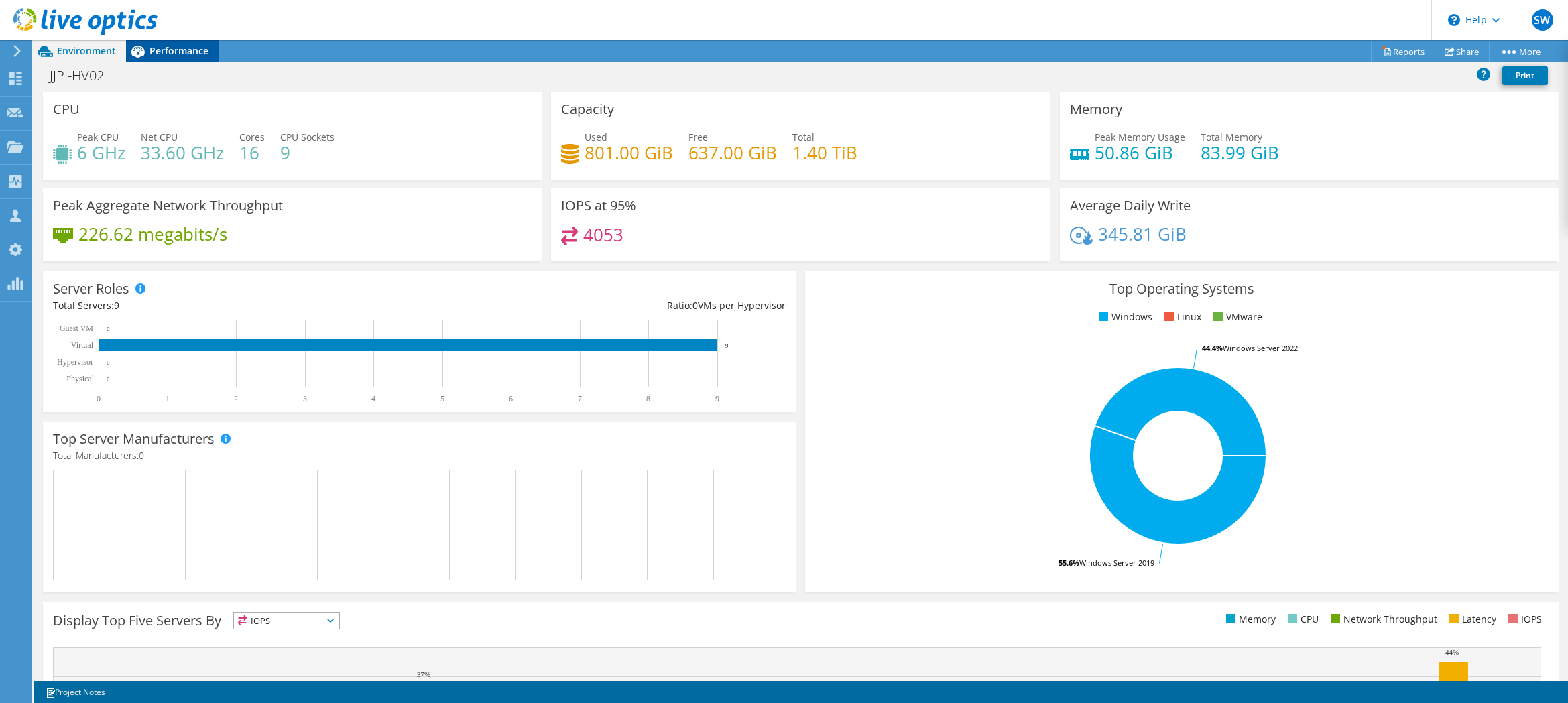
click at [208, 44] on div "Performance" at bounding box center [172, 51] width 93 height 21
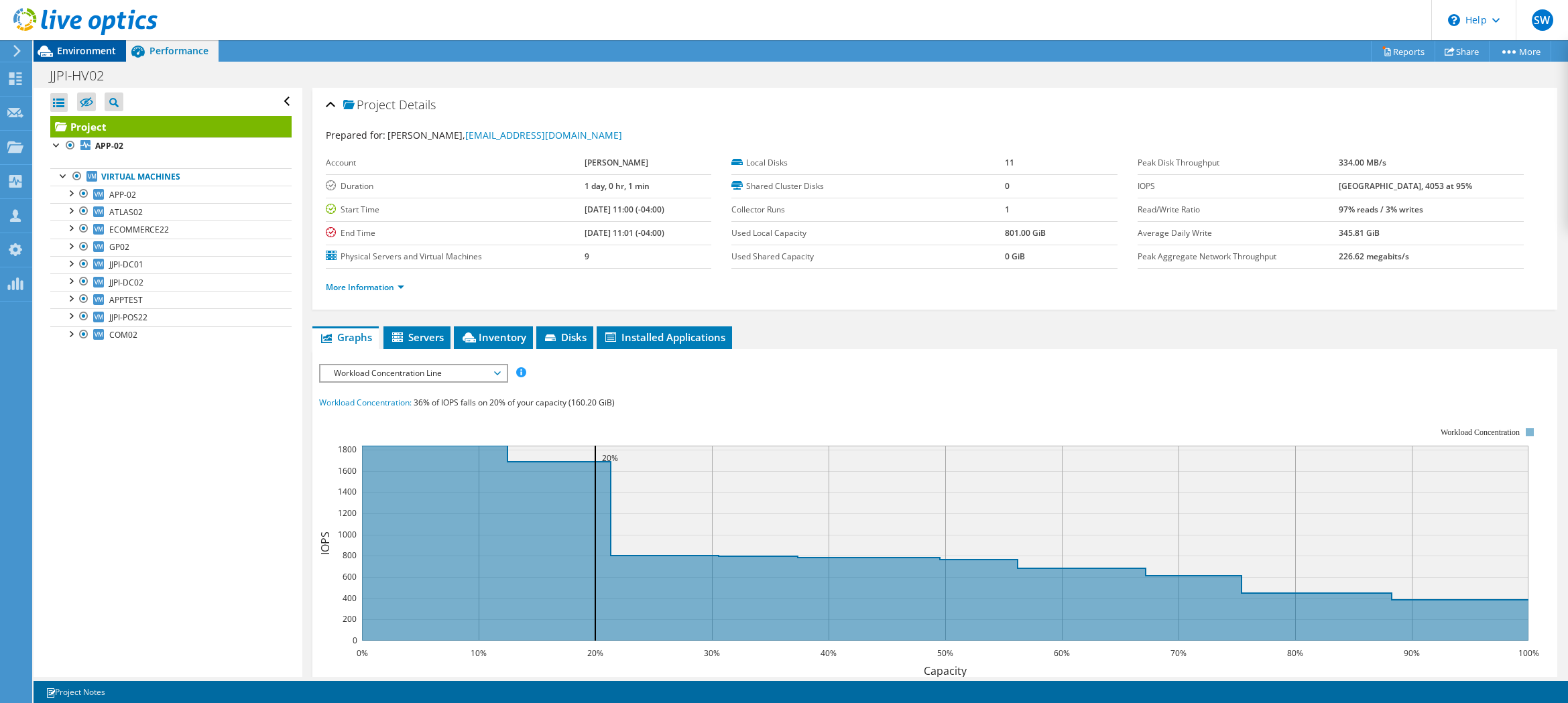
click at [108, 57] on span "Environment" at bounding box center [86, 50] width 59 height 13
